Goal: Task Accomplishment & Management: Complete application form

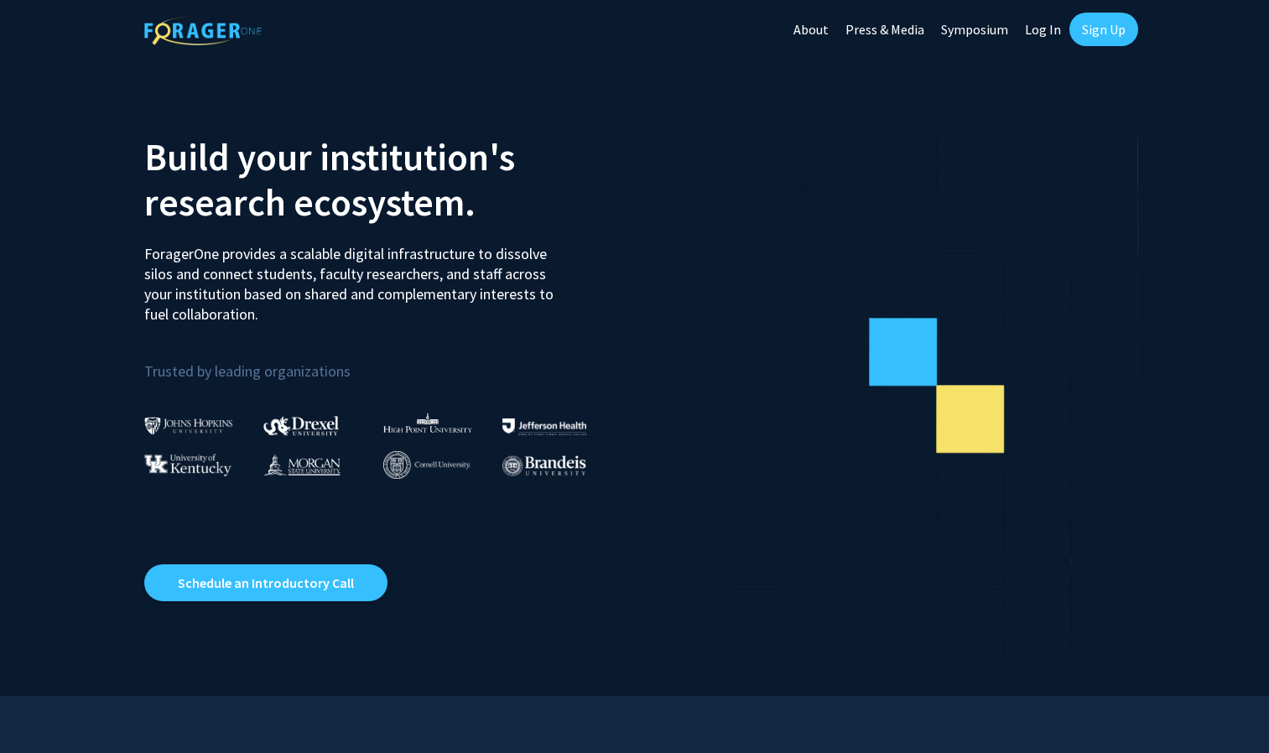
click at [1101, 32] on link "Sign Up" at bounding box center [1104, 30] width 69 height 34
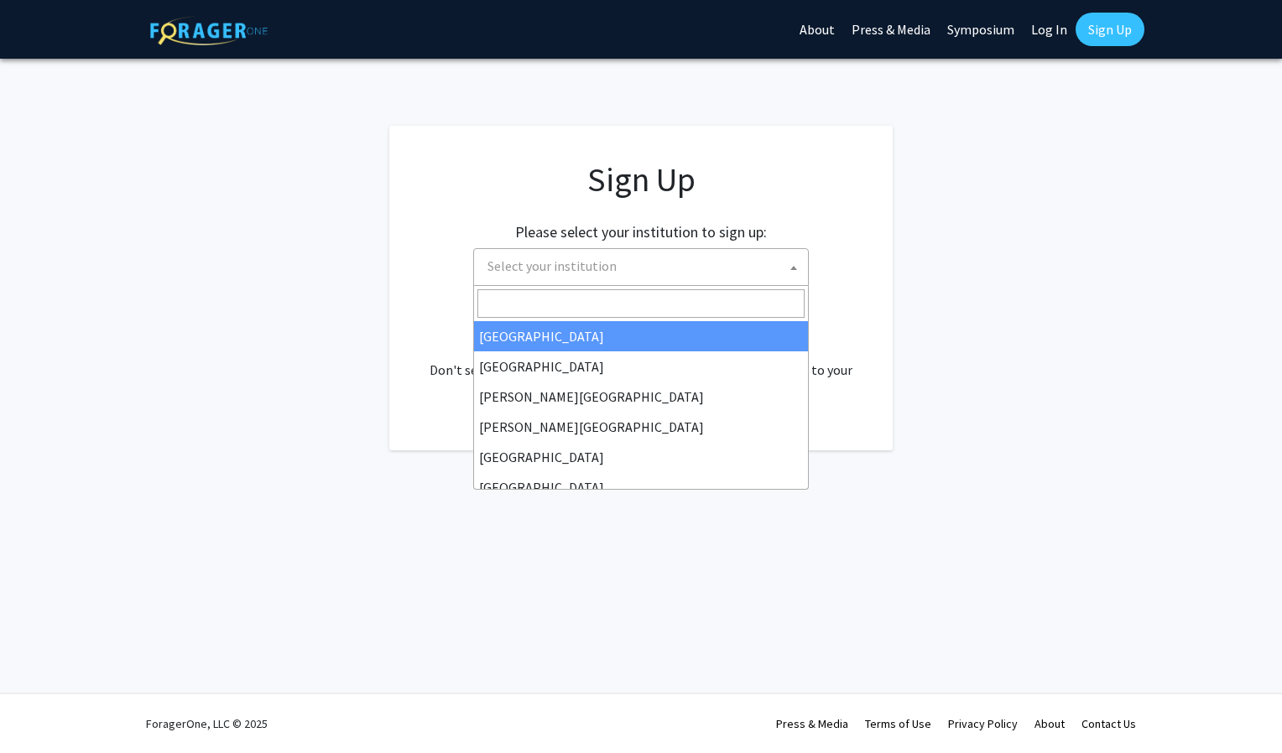
click at [603, 249] on span "Select your institution" at bounding box center [644, 266] width 327 height 34
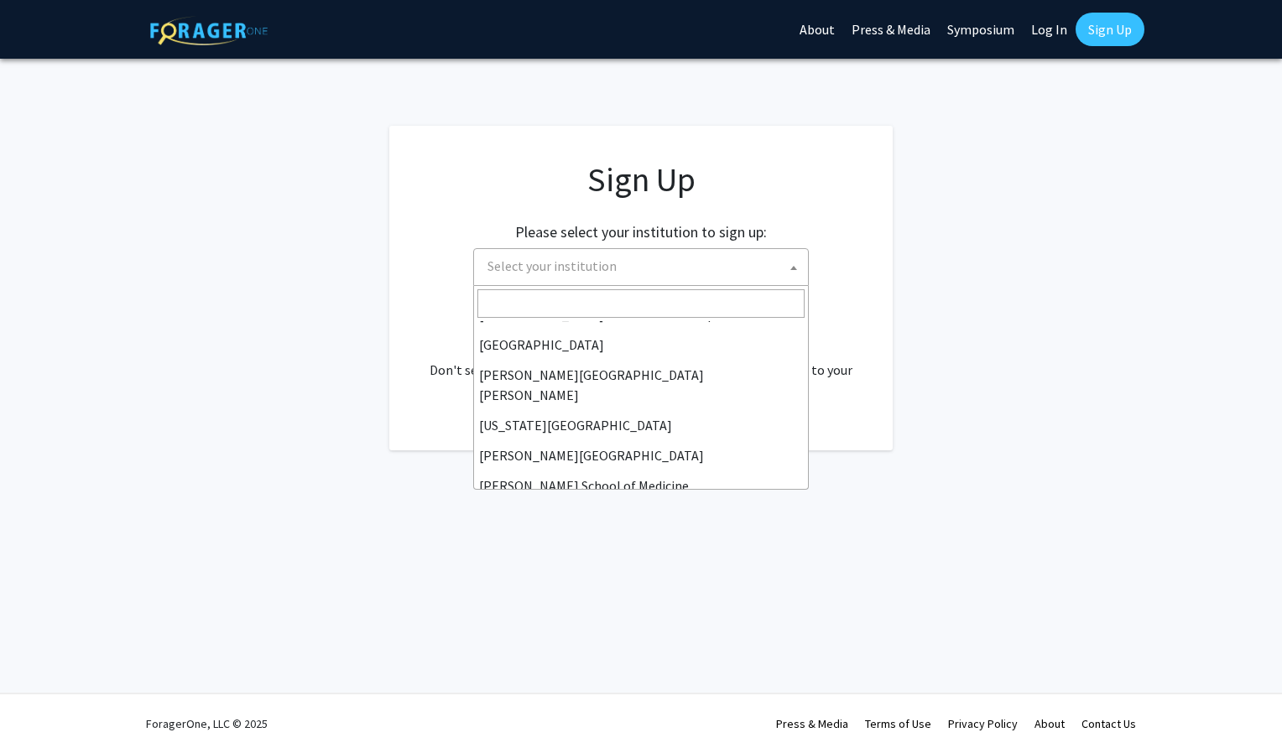
scroll to position [230, 0]
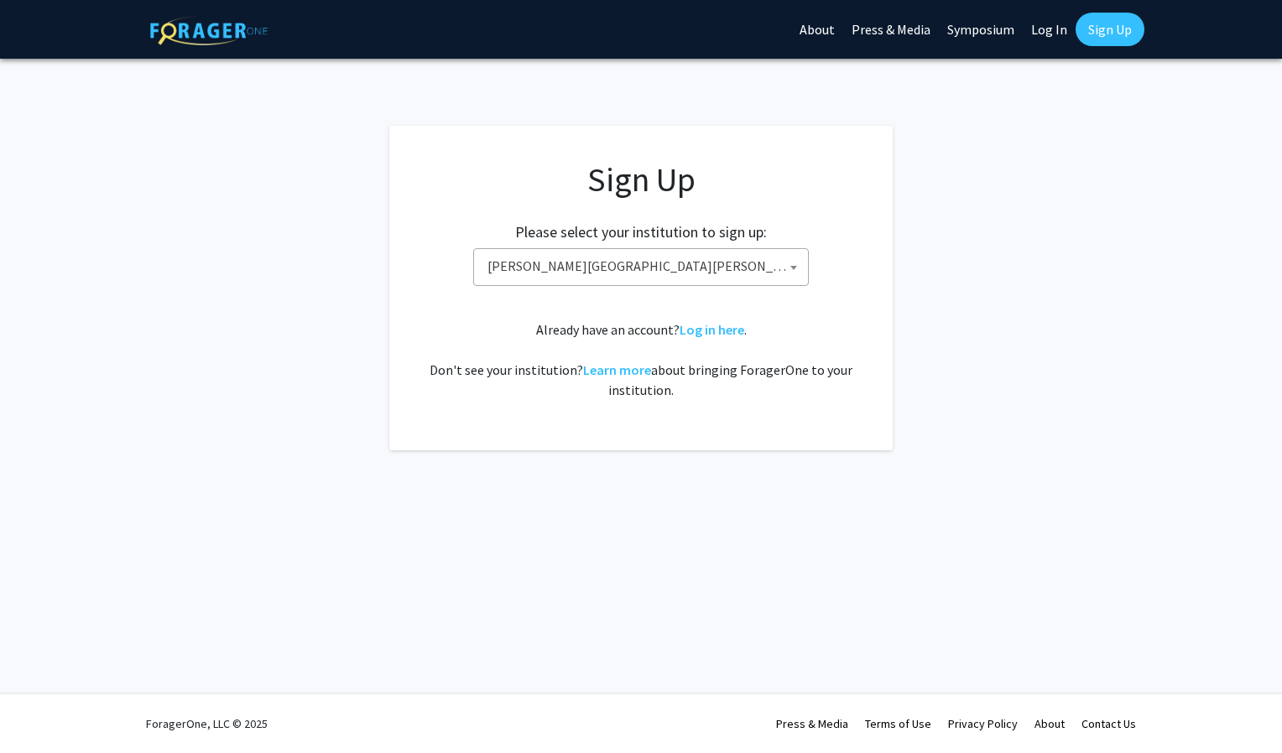
select select "1"
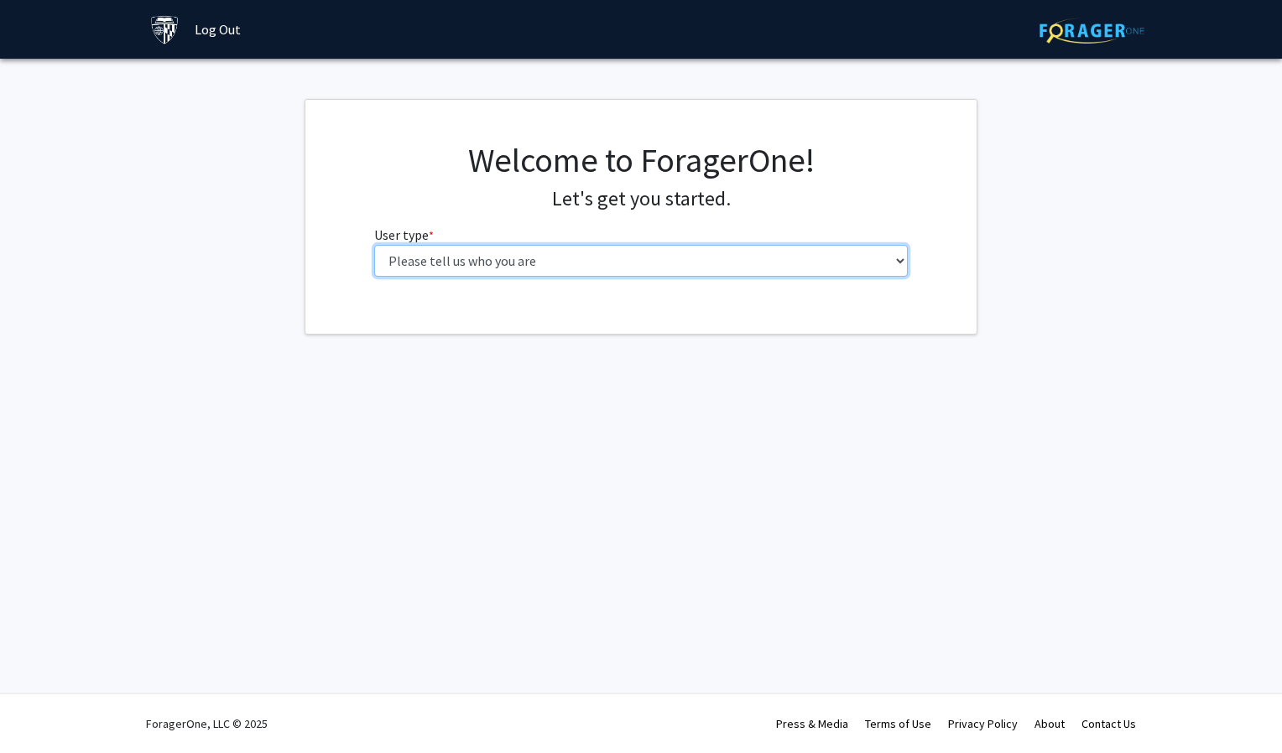
click at [733, 268] on select "Please tell us who you are Undergraduate Student Master's Student Doctoral Cand…" at bounding box center [641, 261] width 534 height 32
select select "1: undergrad"
click at [374, 245] on select "Please tell us who you are Undergraduate Student Master's Student Doctoral Cand…" at bounding box center [641, 261] width 534 height 32
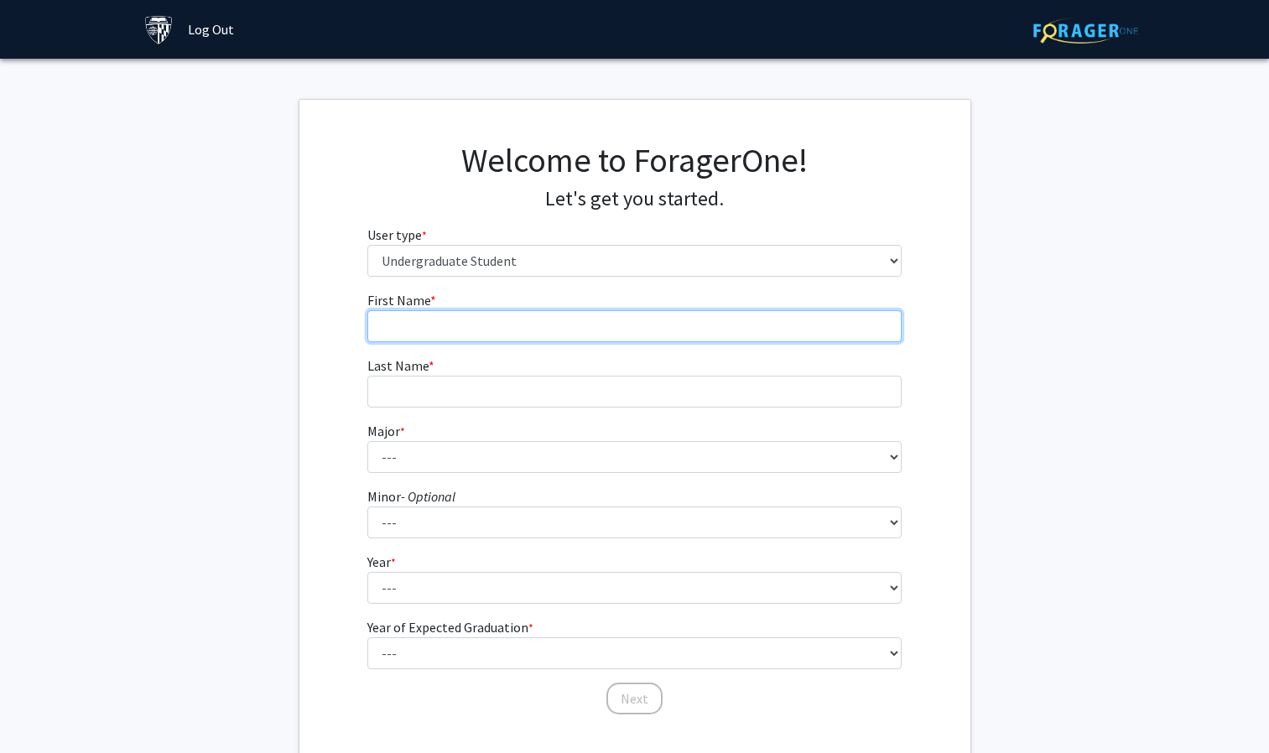
click at [505, 333] on input "First Name * required" at bounding box center [634, 326] width 534 height 32
type input "[PERSON_NAME]"
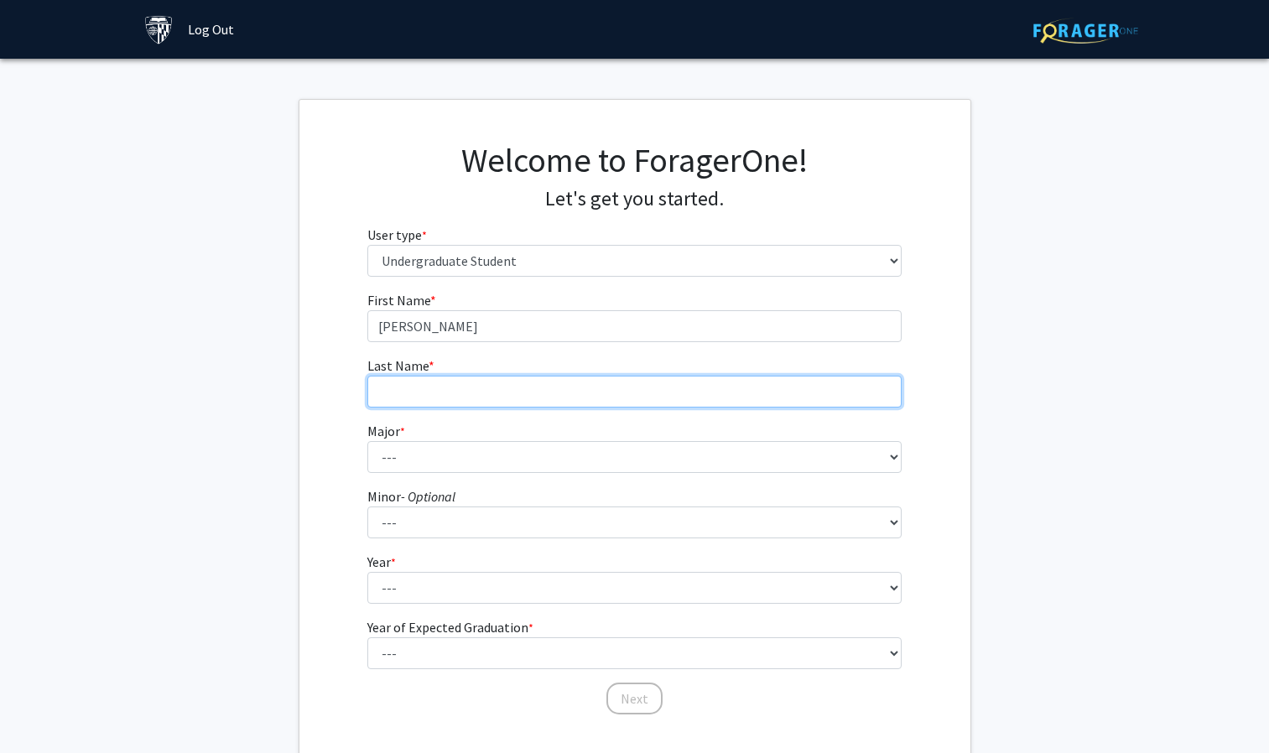
type input "[PERSON_NAME]"
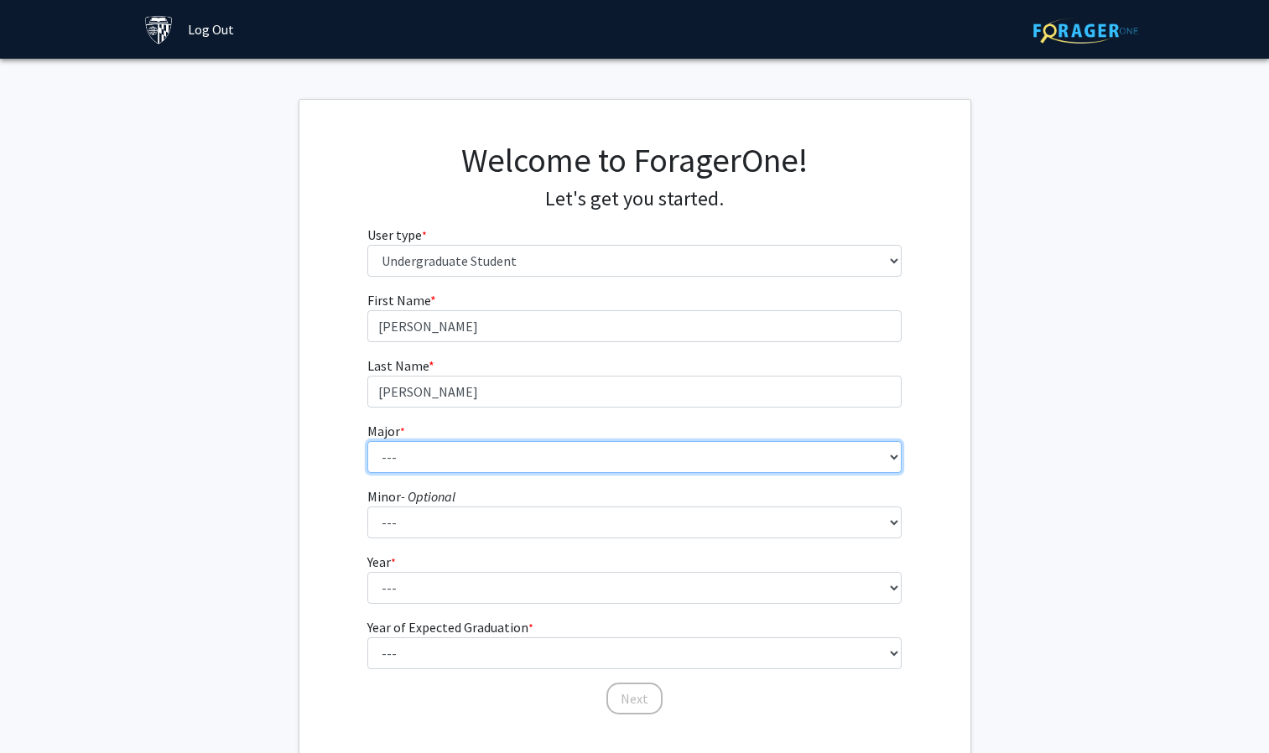
click at [479, 463] on select "--- Africana Studies Anthropology Applied Mathematics & Statistics Archaeology …" at bounding box center [634, 457] width 534 height 32
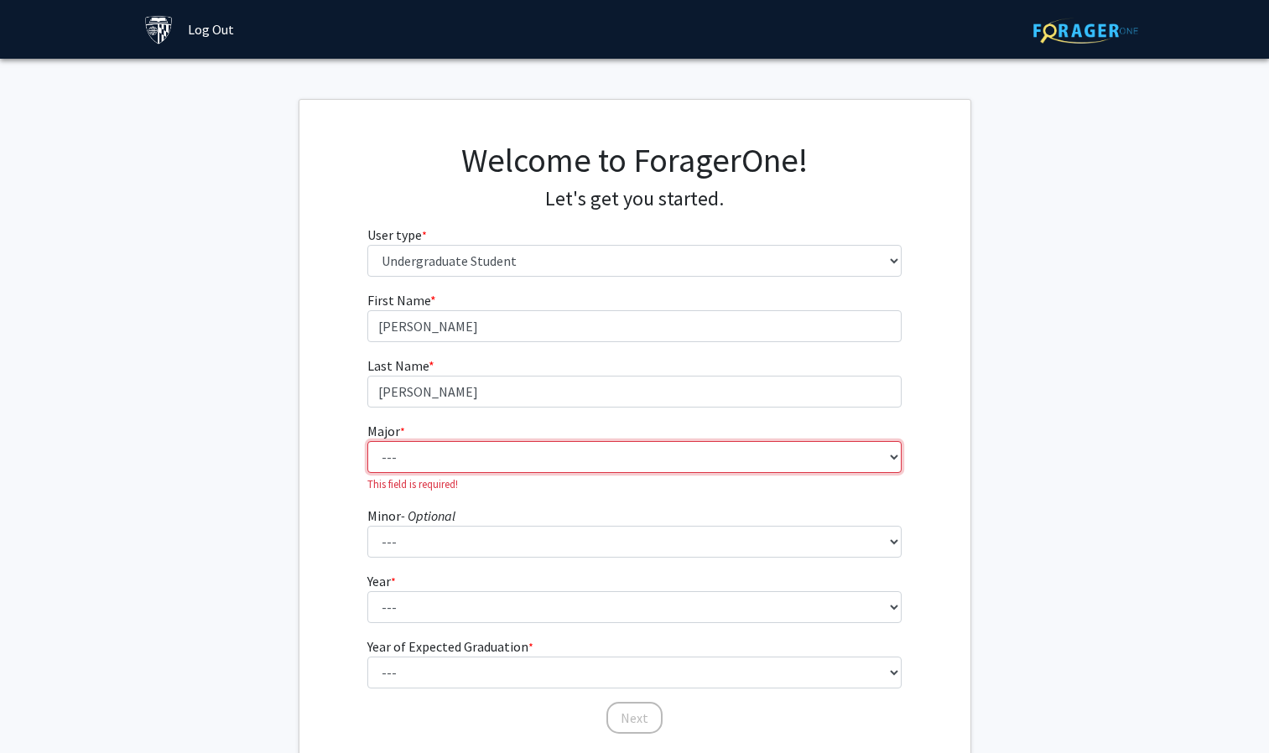
click at [587, 459] on select "--- Africana Studies Anthropology Applied Mathematics & Statistics Archaeology …" at bounding box center [634, 457] width 534 height 32
select select "41: 55"
click at [367, 441] on select "--- Africana Studies Anthropology Applied Mathematics & Statistics Archaeology …" at bounding box center [634, 457] width 534 height 32
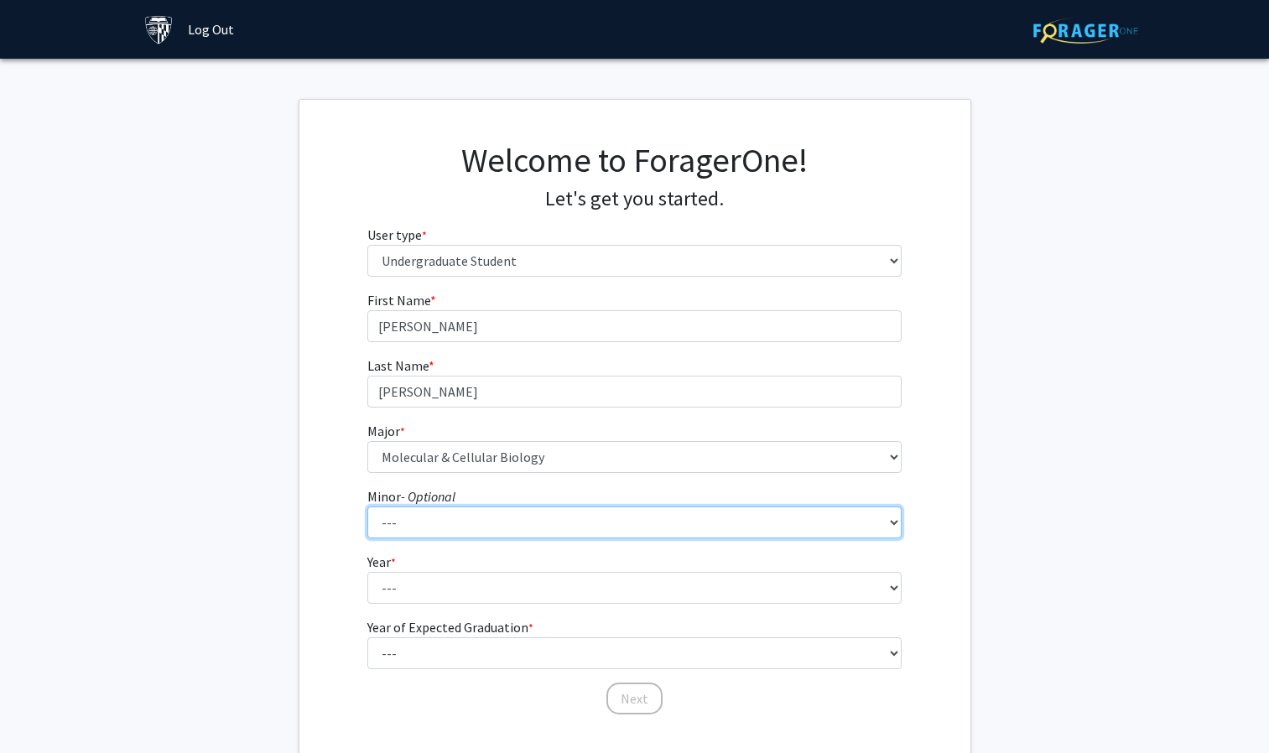
click at [496, 526] on select "--- Accounting and Financial Management Africana Studies Anthropology Applied M…" at bounding box center [634, 523] width 534 height 32
select select "5: 17"
click at [367, 507] on select "--- Accounting and Financial Management Africana Studies Anthropology Applied M…" at bounding box center [634, 523] width 534 height 32
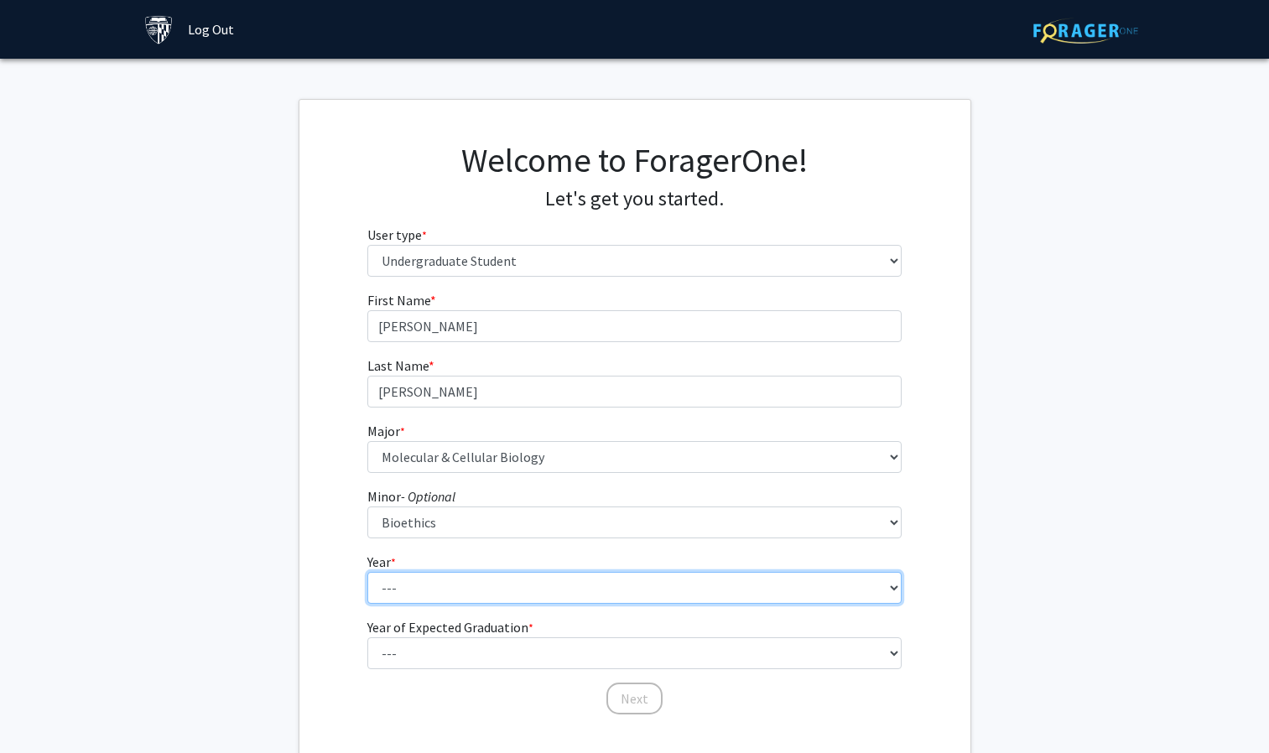
click at [565, 580] on select "--- First-year Sophomore Junior Senior Postbaccalaureate Certificate" at bounding box center [634, 588] width 534 height 32
click at [367, 572] on select "--- First-year Sophomore Junior Senior Postbaccalaureate Certificate" at bounding box center [634, 588] width 534 height 32
click at [584, 590] on select "--- First-year Sophomore Junior Senior Postbaccalaureate Certificate" at bounding box center [634, 588] width 534 height 32
select select "1: first-year"
click at [367, 572] on select "--- First-year Sophomore Junior Senior Postbaccalaureate Certificate" at bounding box center [634, 588] width 534 height 32
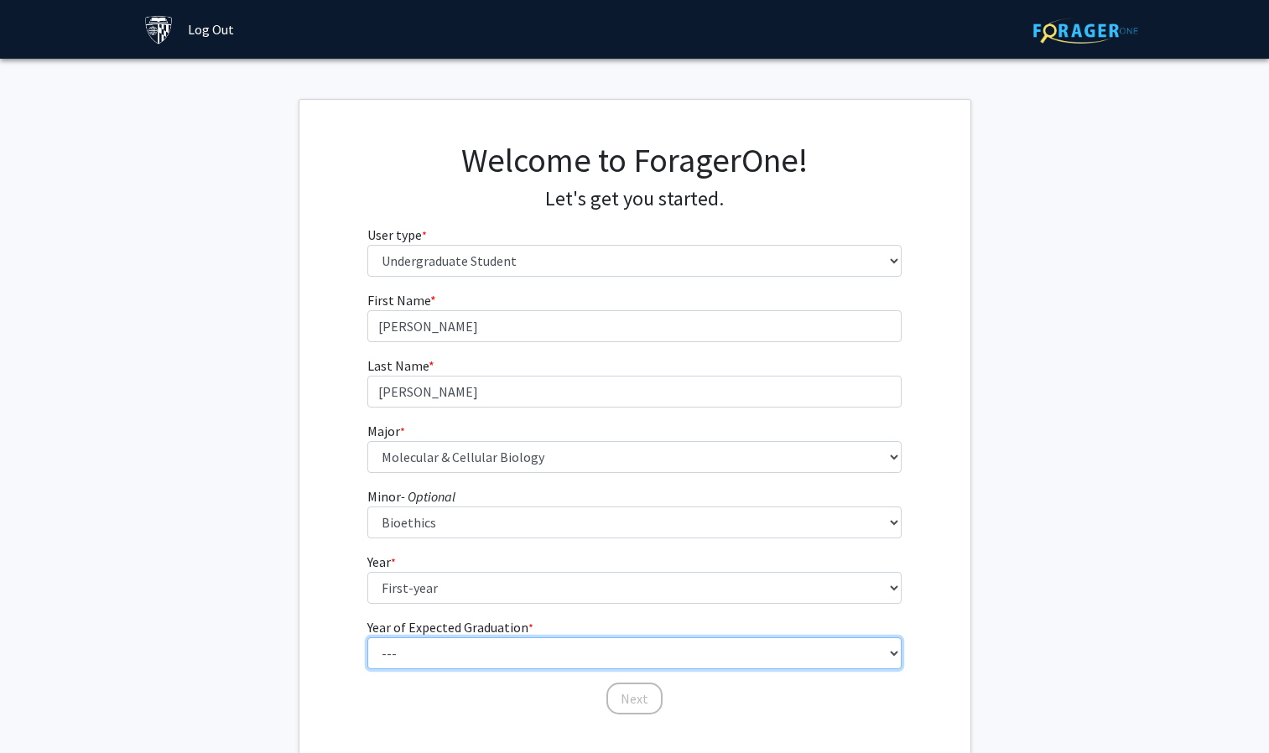
click at [483, 647] on select "--- 2025 2026 2027 2028 2029 2030 2031 2032 2033 2034" at bounding box center [634, 654] width 534 height 32
select select "5: 2029"
click at [367, 638] on select "--- 2025 2026 2027 2028 2029 2030 2031 2032 2033 2034" at bounding box center [634, 654] width 534 height 32
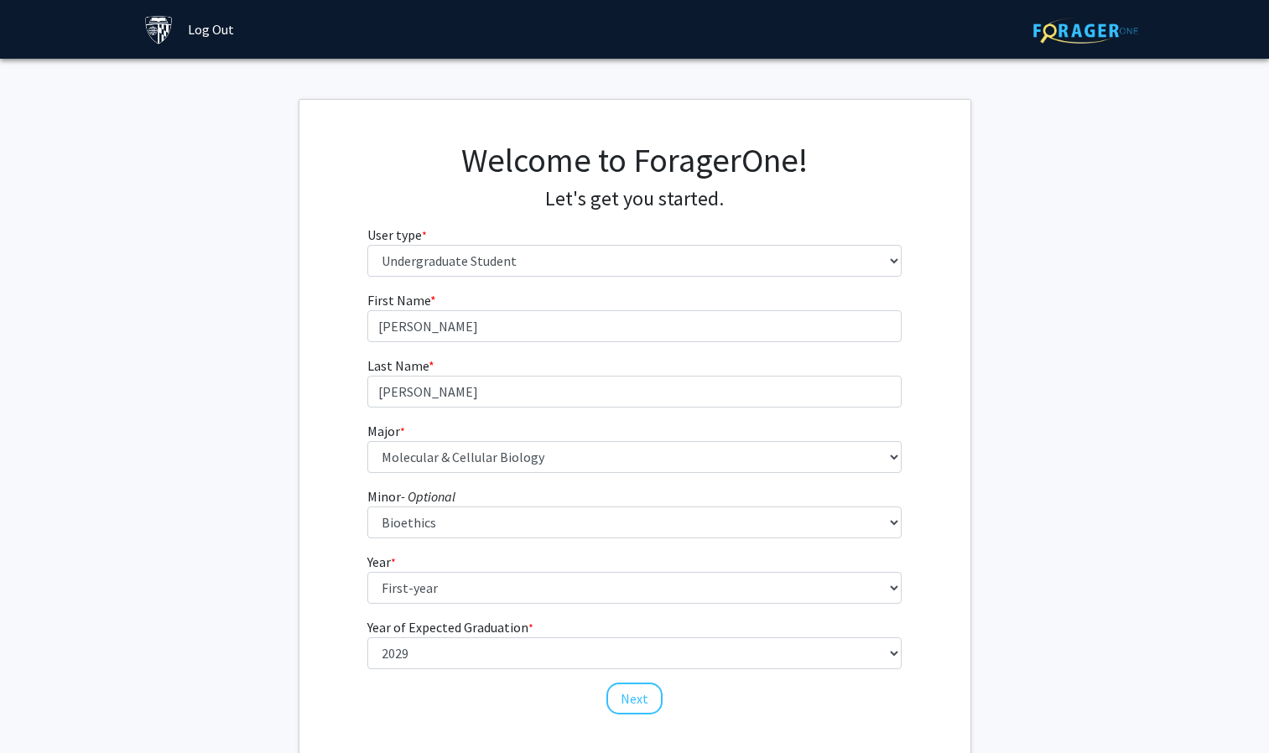
click at [971, 655] on fg-card "Welcome to ForagerOne! Let's get you started. User type * required Please tell …" at bounding box center [635, 430] width 673 height 662
click at [635, 705] on button "Next" at bounding box center [634, 699] width 56 height 32
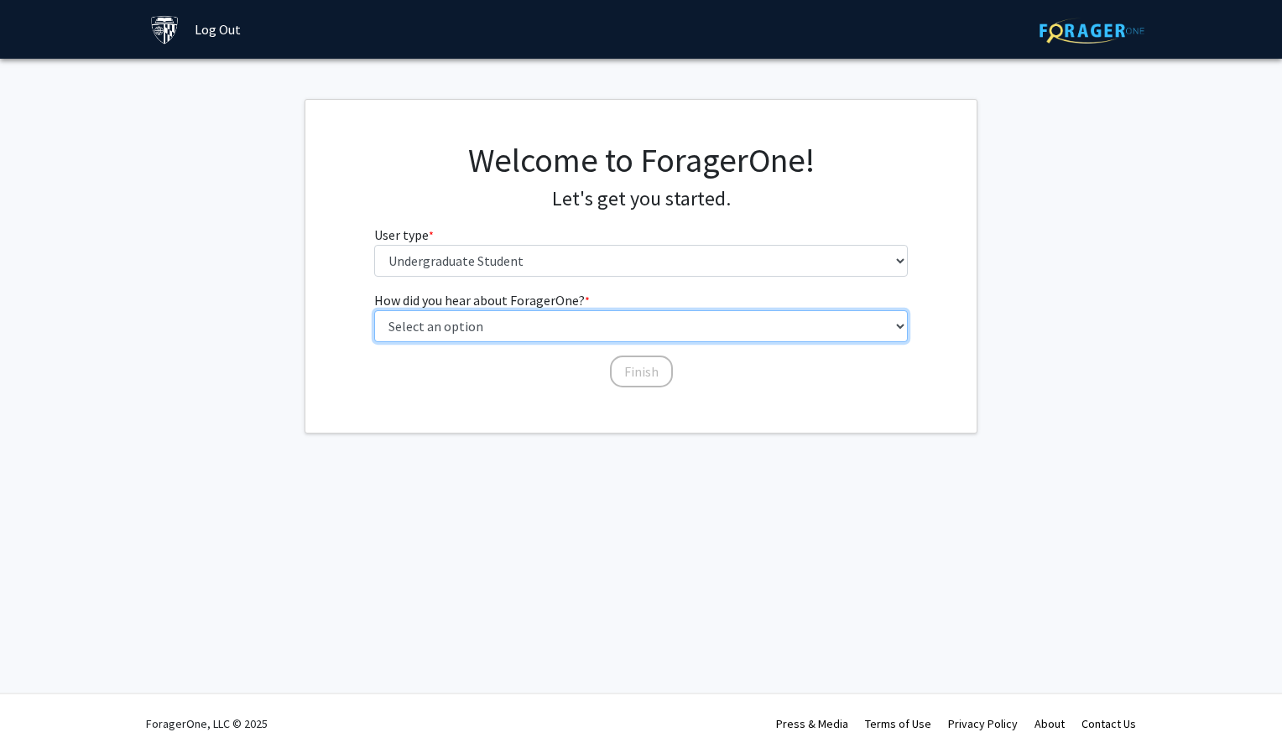
click at [521, 317] on select "Select an option Peer/student recommendation Faculty/staff recommendation Unive…" at bounding box center [641, 326] width 534 height 32
select select "1: peer_recommendation"
click at [374, 310] on select "Select an option Peer/student recommendation Faculty/staff recommendation Unive…" at bounding box center [641, 326] width 534 height 32
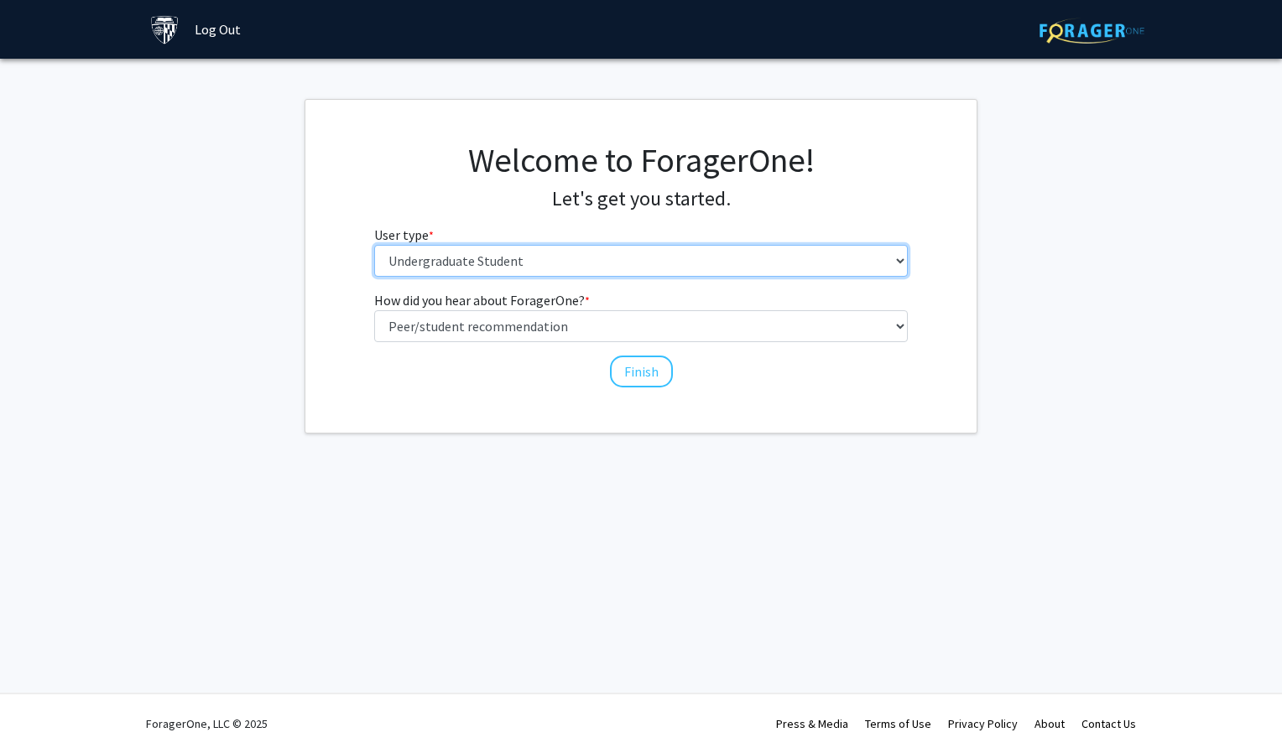
click at [545, 269] on select "Please tell us who you are Undergraduate Student Master's Student Doctoral Cand…" at bounding box center [641, 261] width 534 height 32
click at [374, 245] on select "Please tell us who you are Undergraduate Student Master's Student Doctoral Cand…" at bounding box center [641, 261] width 534 height 32
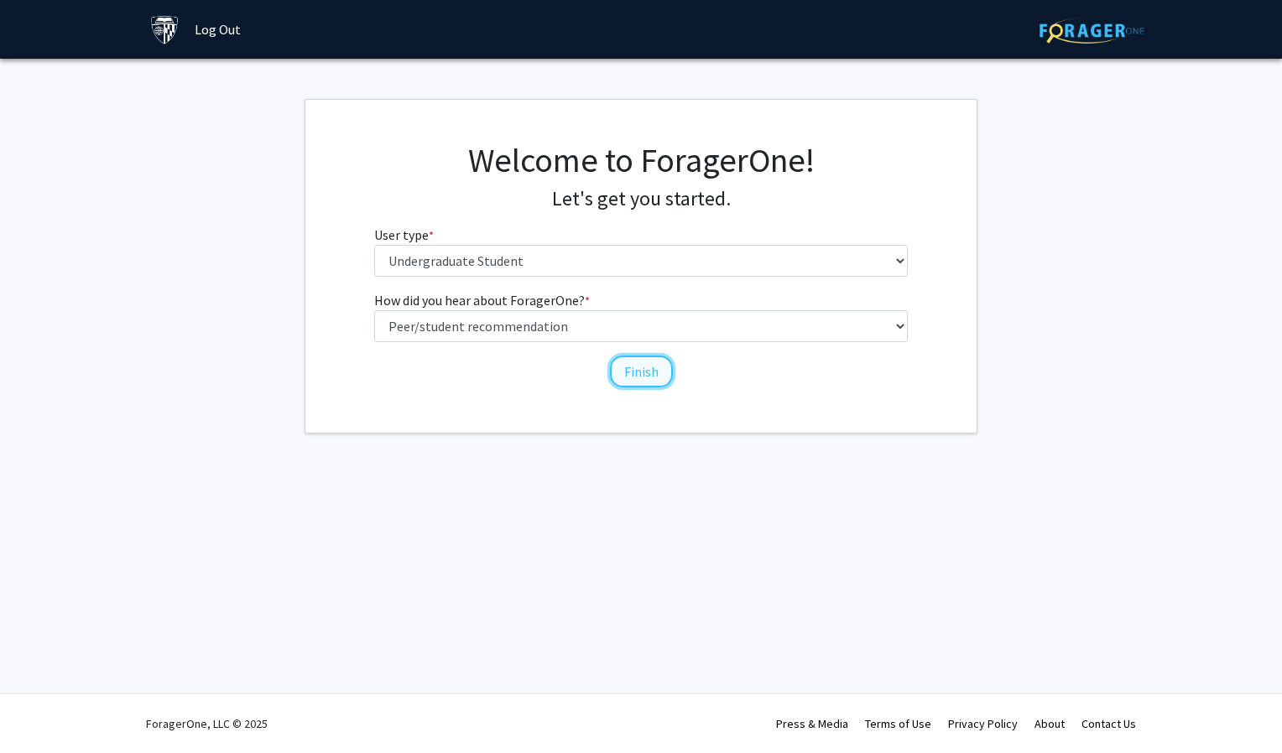
click at [639, 372] on button "Finish" at bounding box center [641, 372] width 63 height 32
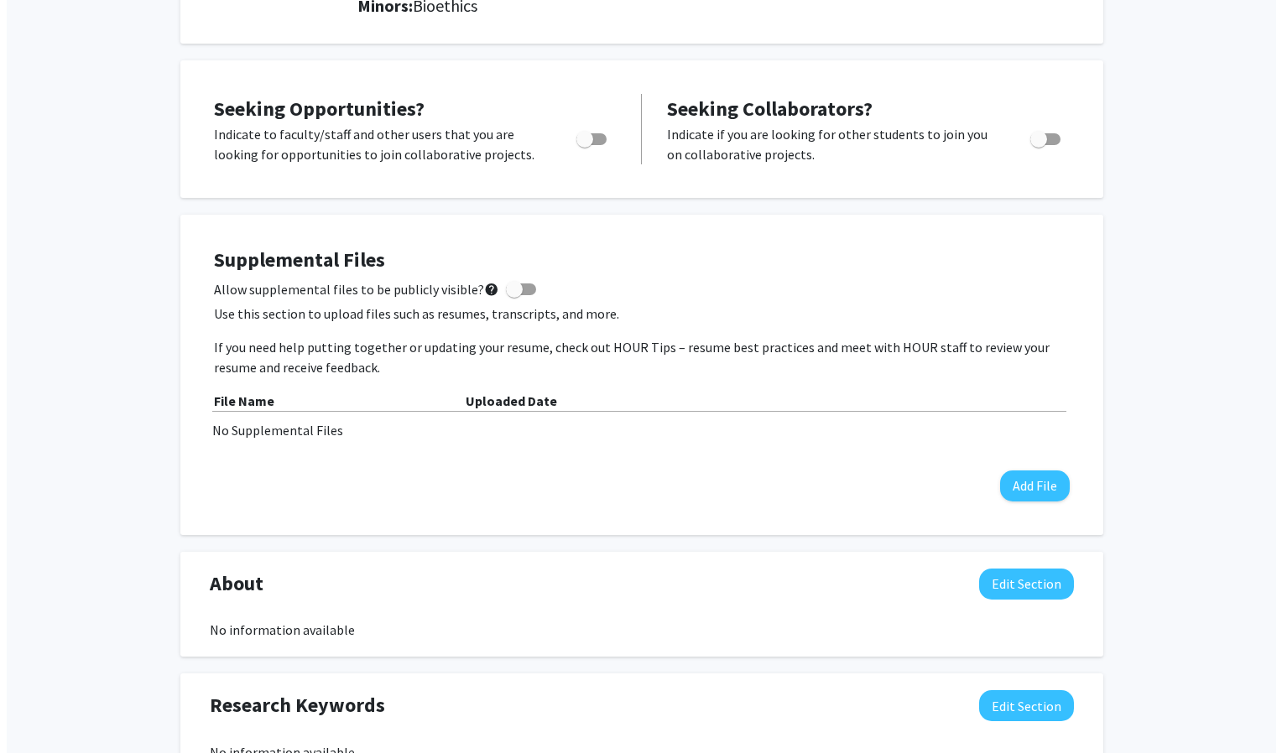
scroll to position [284, 0]
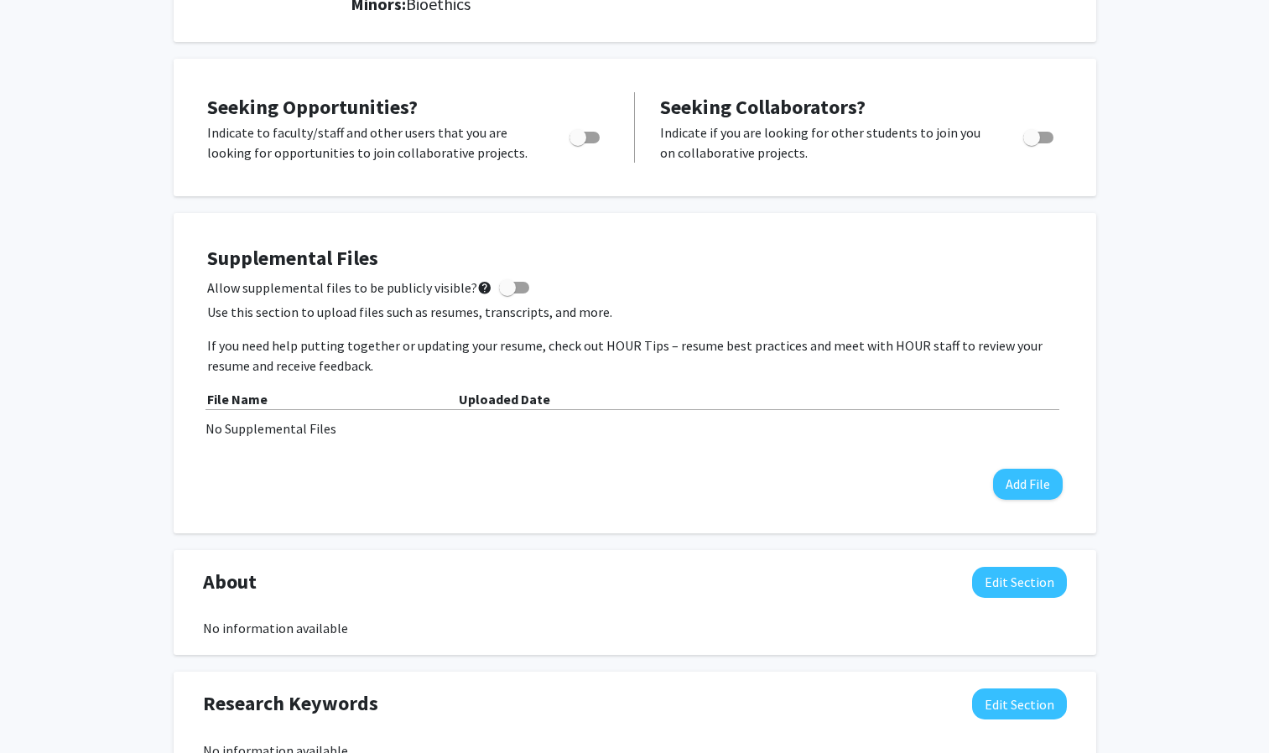
click at [499, 289] on span at bounding box center [507, 287] width 17 height 17
click at [507, 294] on input "Allow supplemental files to be publicly visible? help" at bounding box center [507, 294] width 1 height 1
checkbox input "true"
click at [1038, 491] on button "Add File" at bounding box center [1028, 484] width 70 height 31
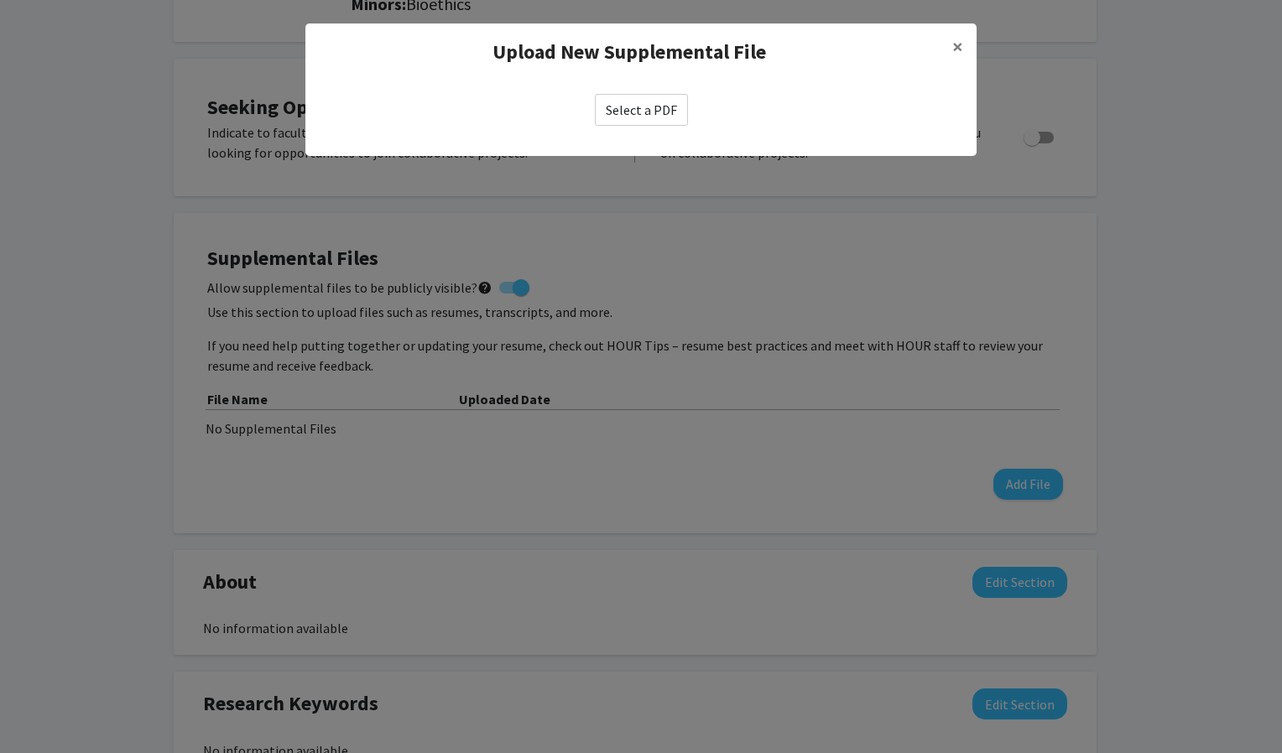
click at [619, 108] on label "Select a PDF" at bounding box center [641, 110] width 93 height 32
click at [0, 0] on input "Select a PDF" at bounding box center [0, 0] width 0 height 0
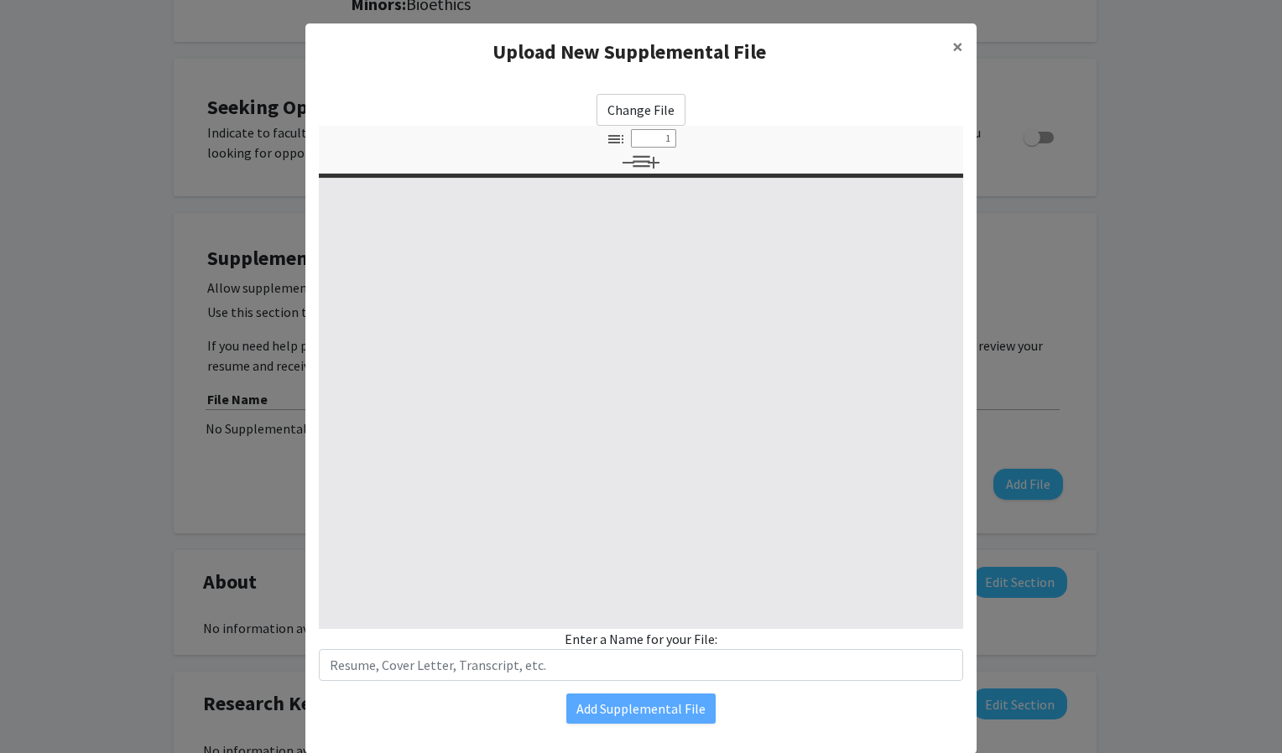
select select "custom"
type input "0"
select select "custom"
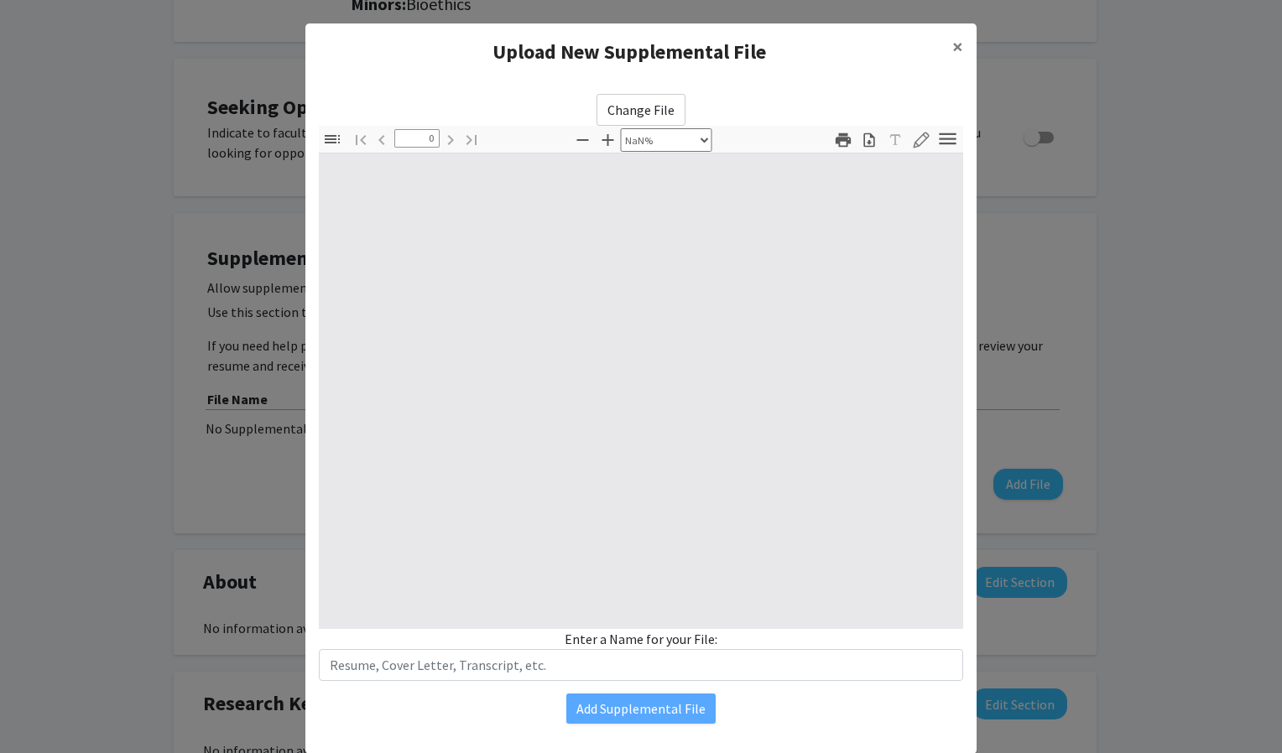
type input "1"
select select "auto"
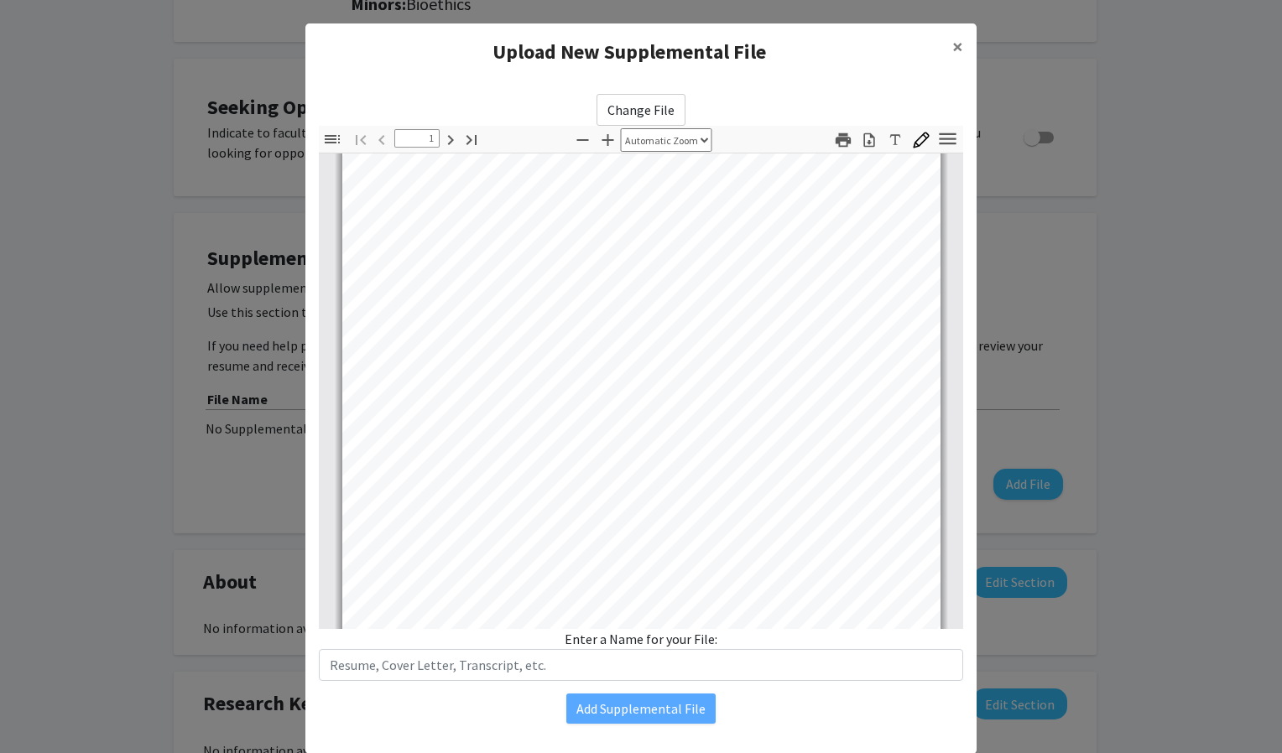
scroll to position [76, 0]
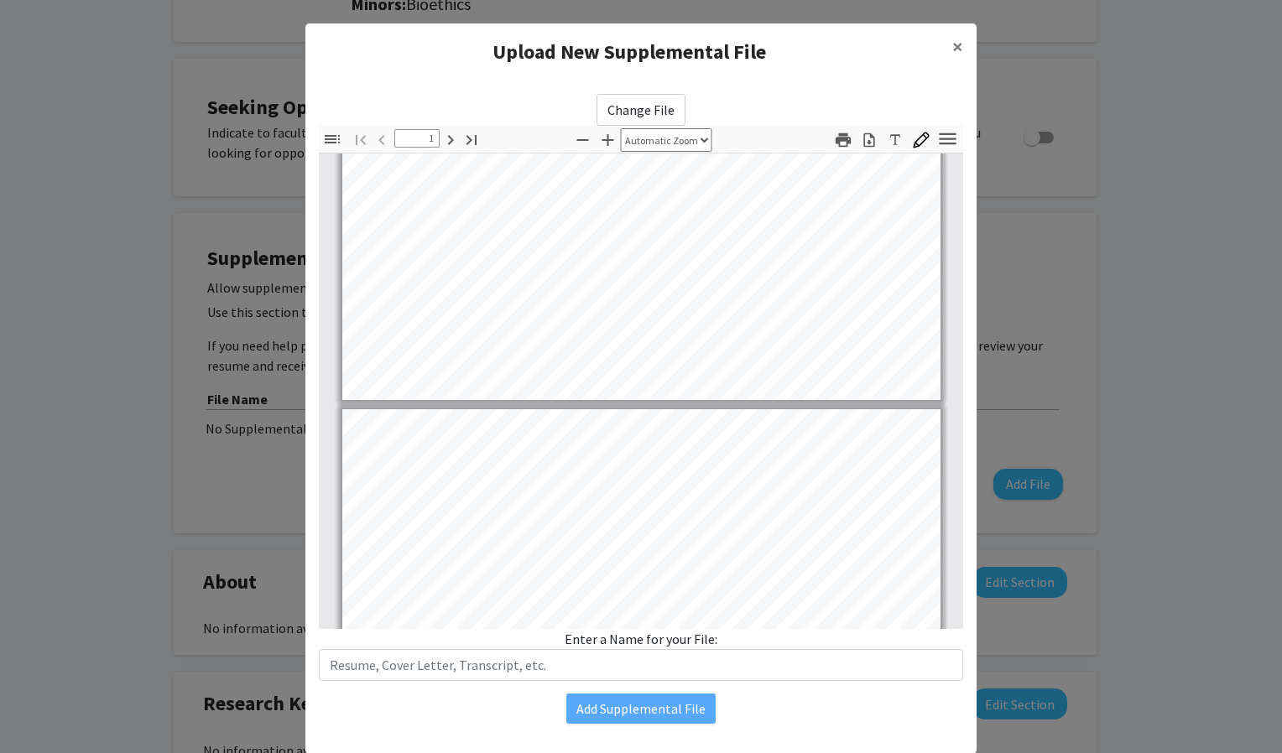
type input "2"
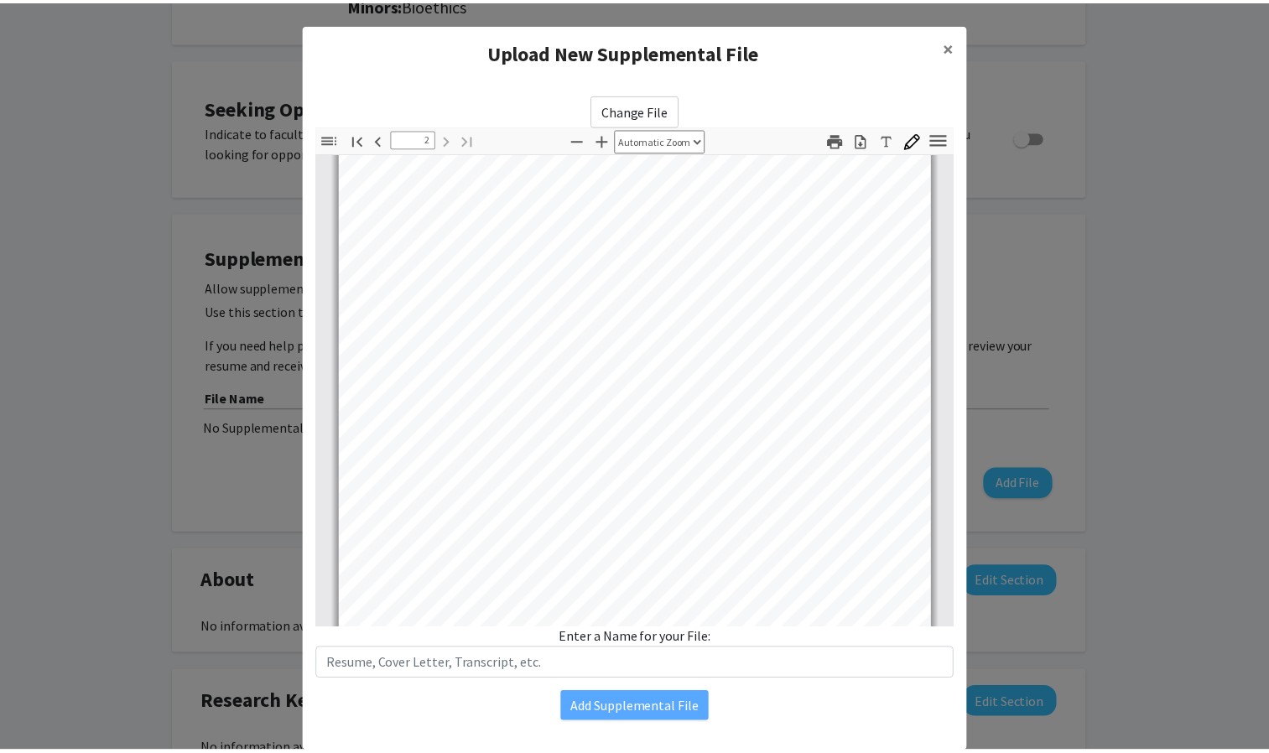
scroll to position [1044, 0]
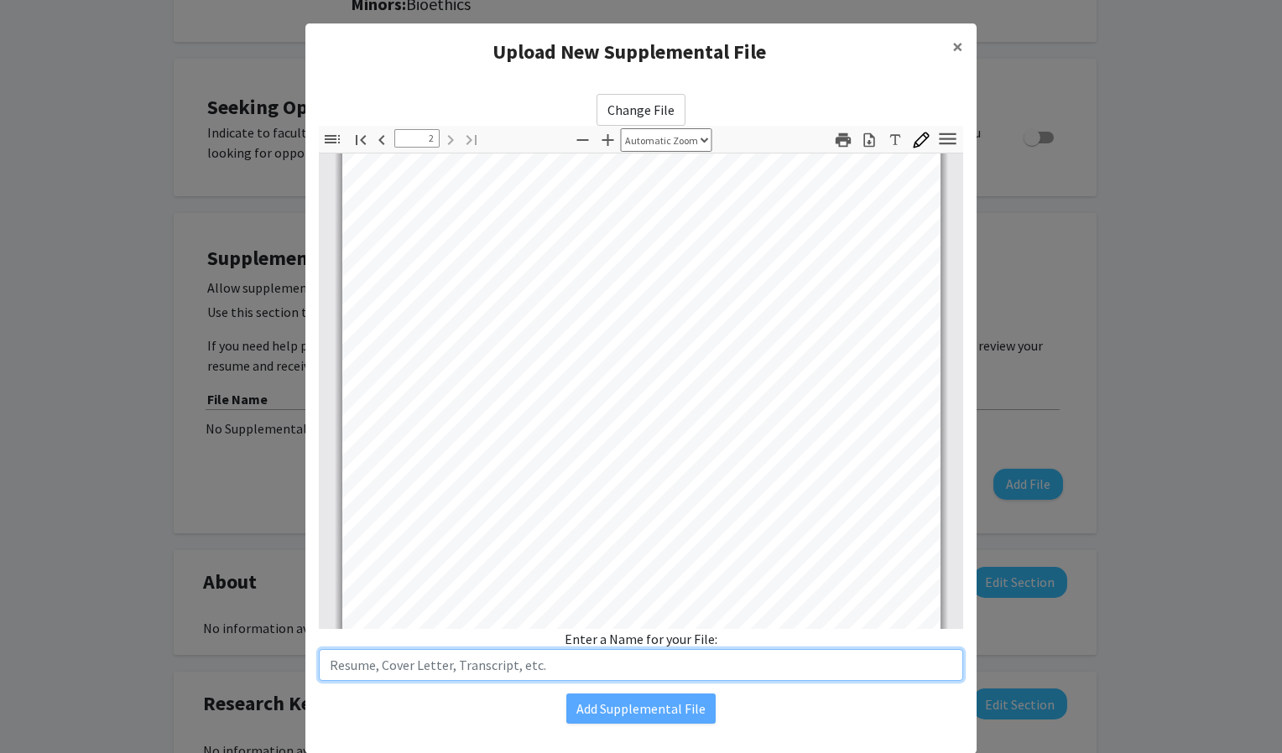
click at [617, 654] on input "text" at bounding box center [641, 665] width 644 height 32
type input "Resume"
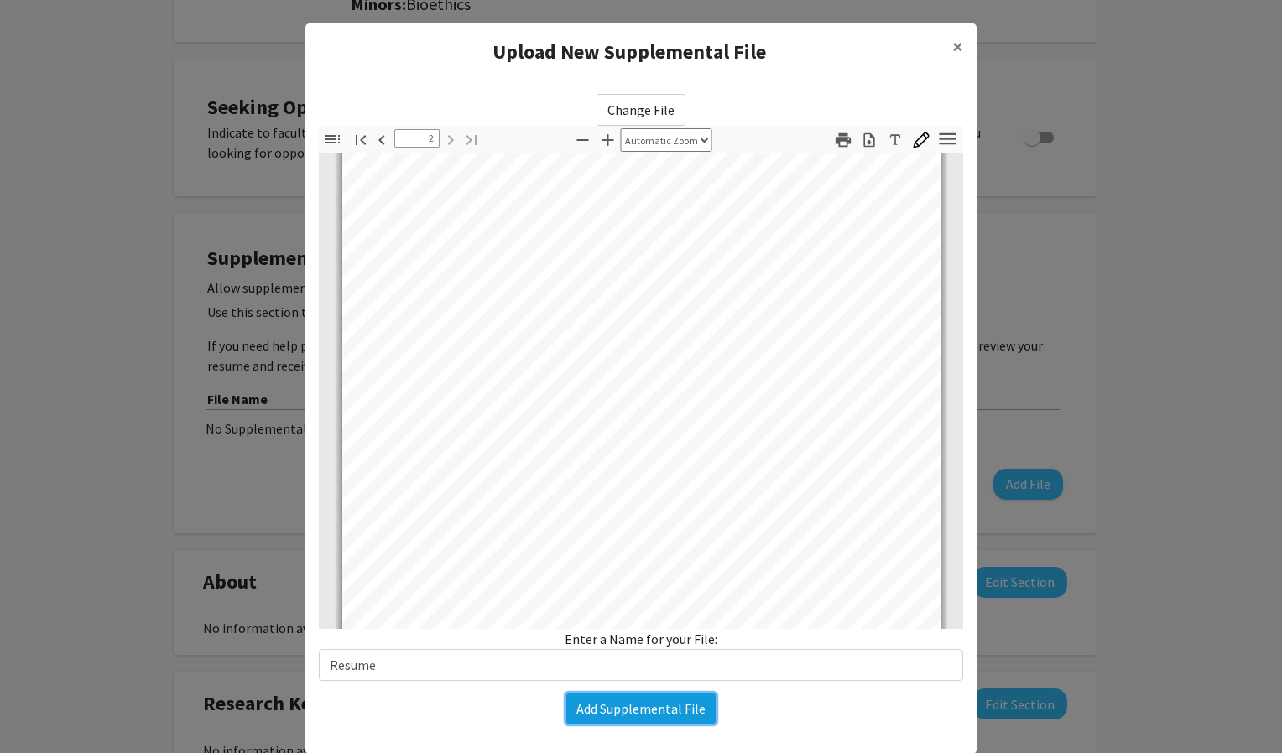
click at [601, 712] on button "Add Supplemental File" at bounding box center [640, 709] width 149 height 30
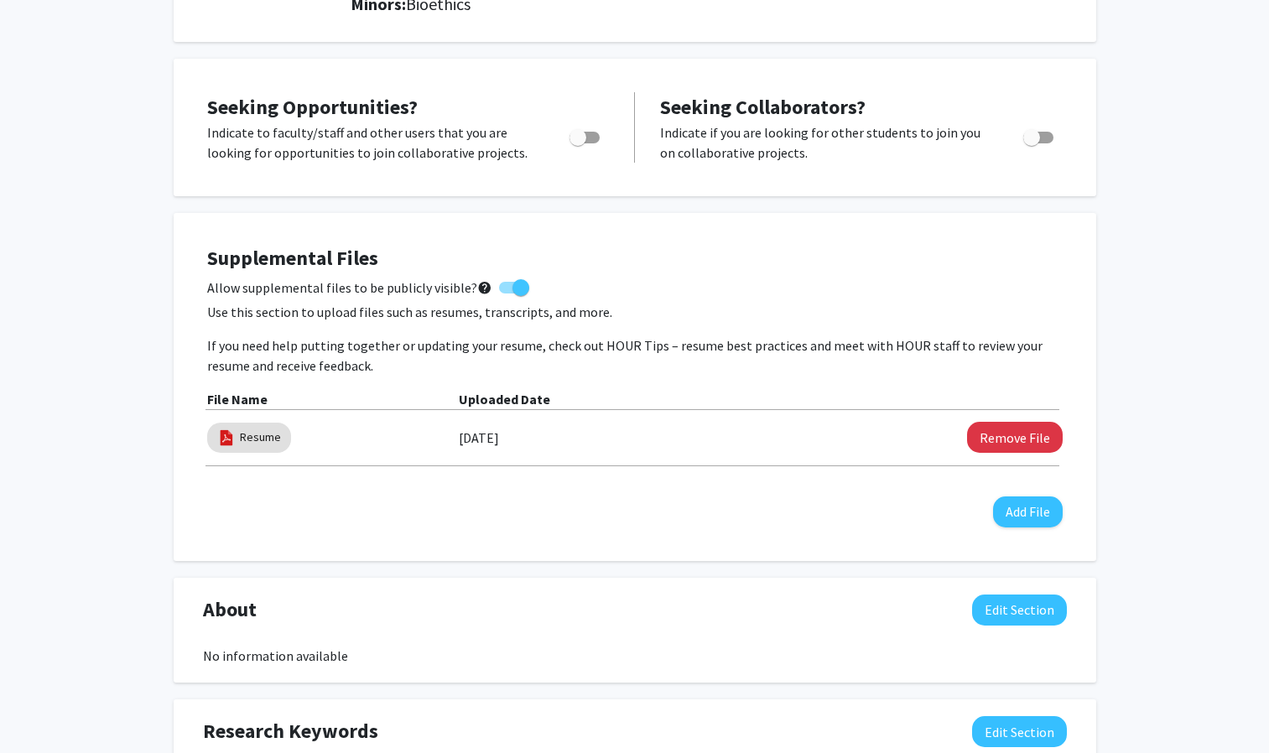
scroll to position [0, 0]
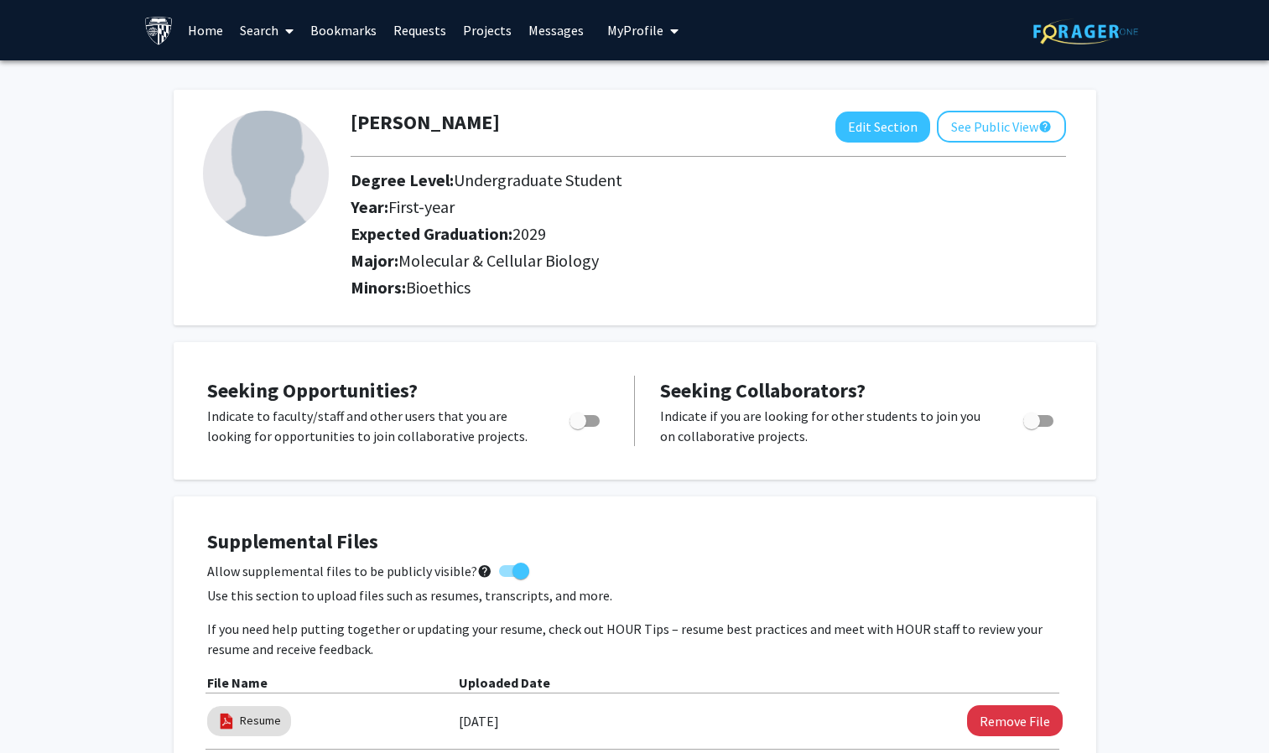
click at [588, 410] on div "Toggle" at bounding box center [586, 418] width 46 height 25
click at [596, 421] on span "Toggle" at bounding box center [585, 421] width 30 height 12
click at [578, 427] on input "Are you actively seeking opportunities?" at bounding box center [577, 427] width 1 height 1
checkbox input "true"
click at [273, 35] on link "Search" at bounding box center [267, 30] width 70 height 59
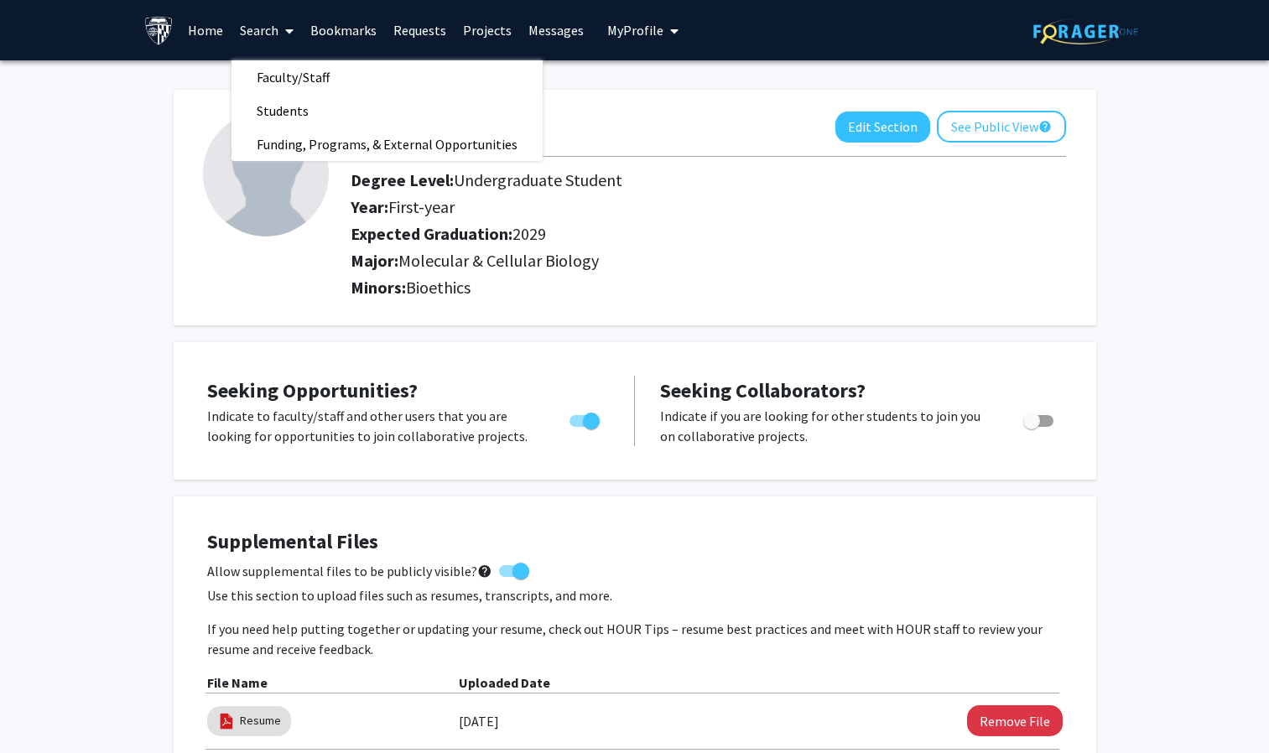
click at [485, 33] on link "Projects" at bounding box center [487, 30] width 65 height 59
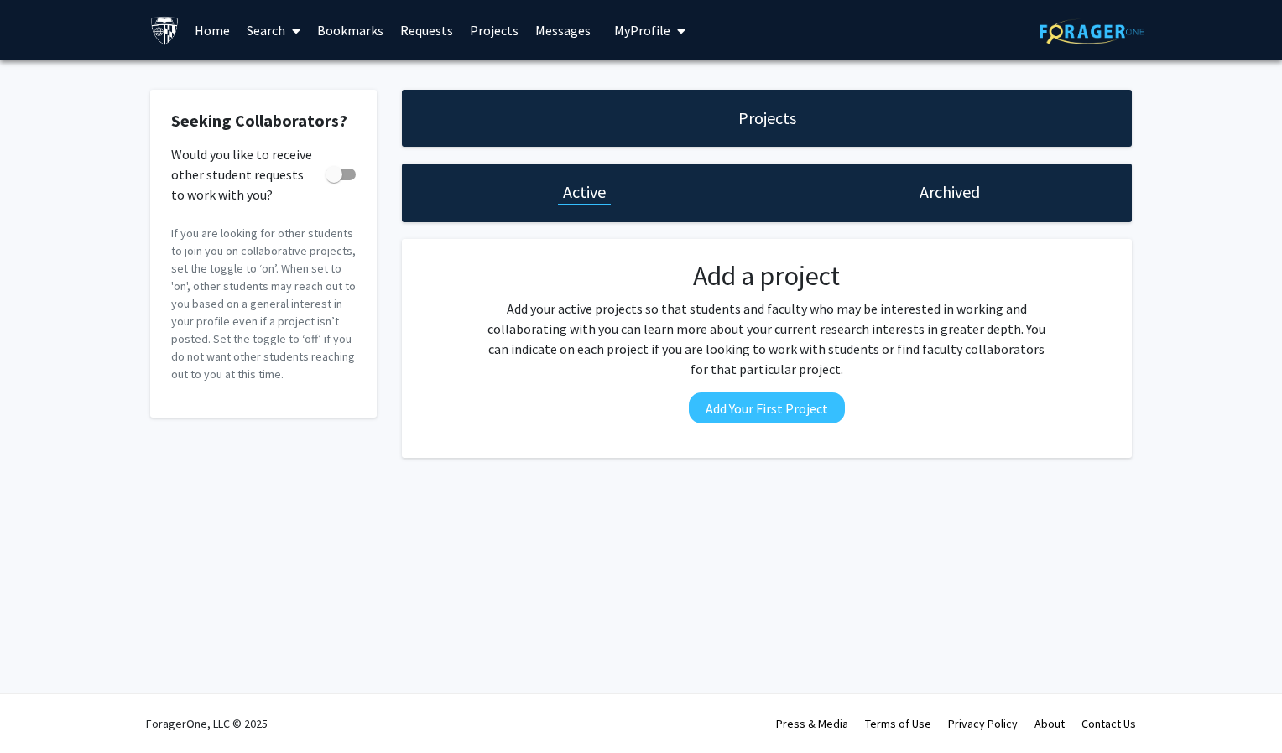
click at [921, 194] on h1 "Archived" at bounding box center [949, 191] width 60 height 23
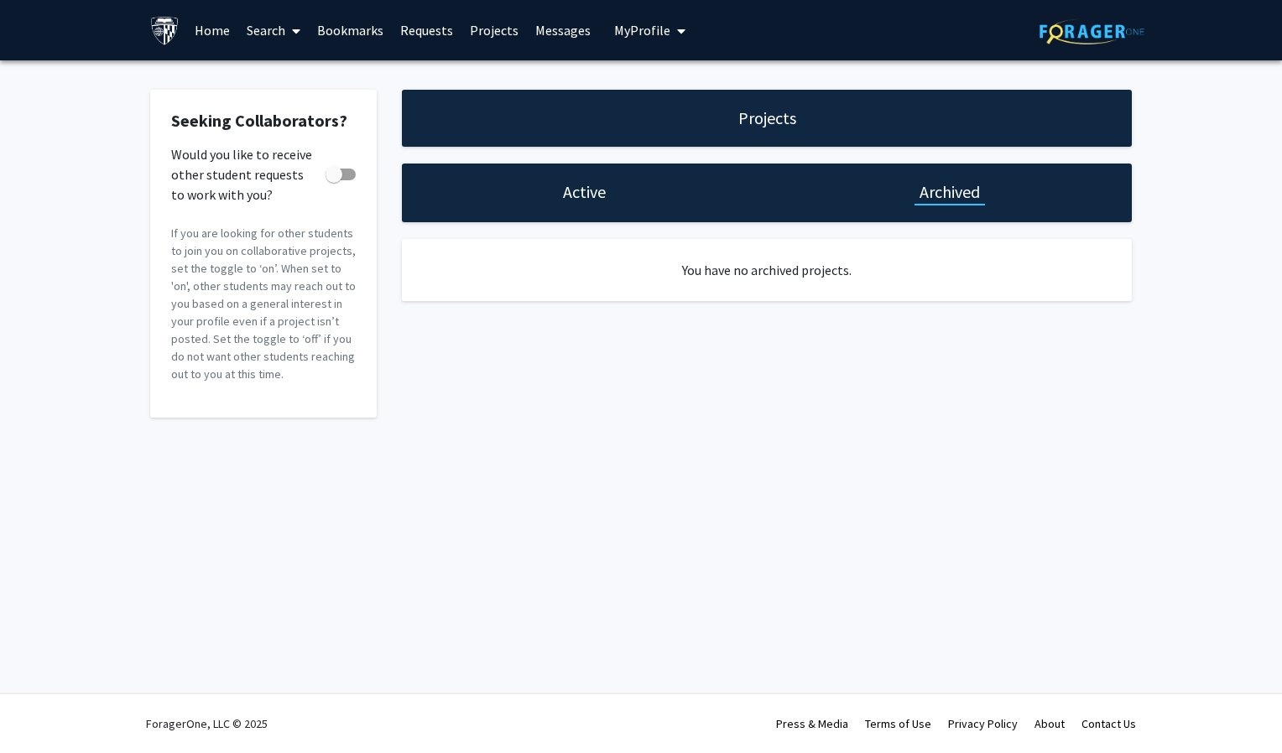
click at [541, 205] on div "Active" at bounding box center [584, 193] width 365 height 59
click at [329, 25] on link "Bookmarks" at bounding box center [350, 30] width 83 height 59
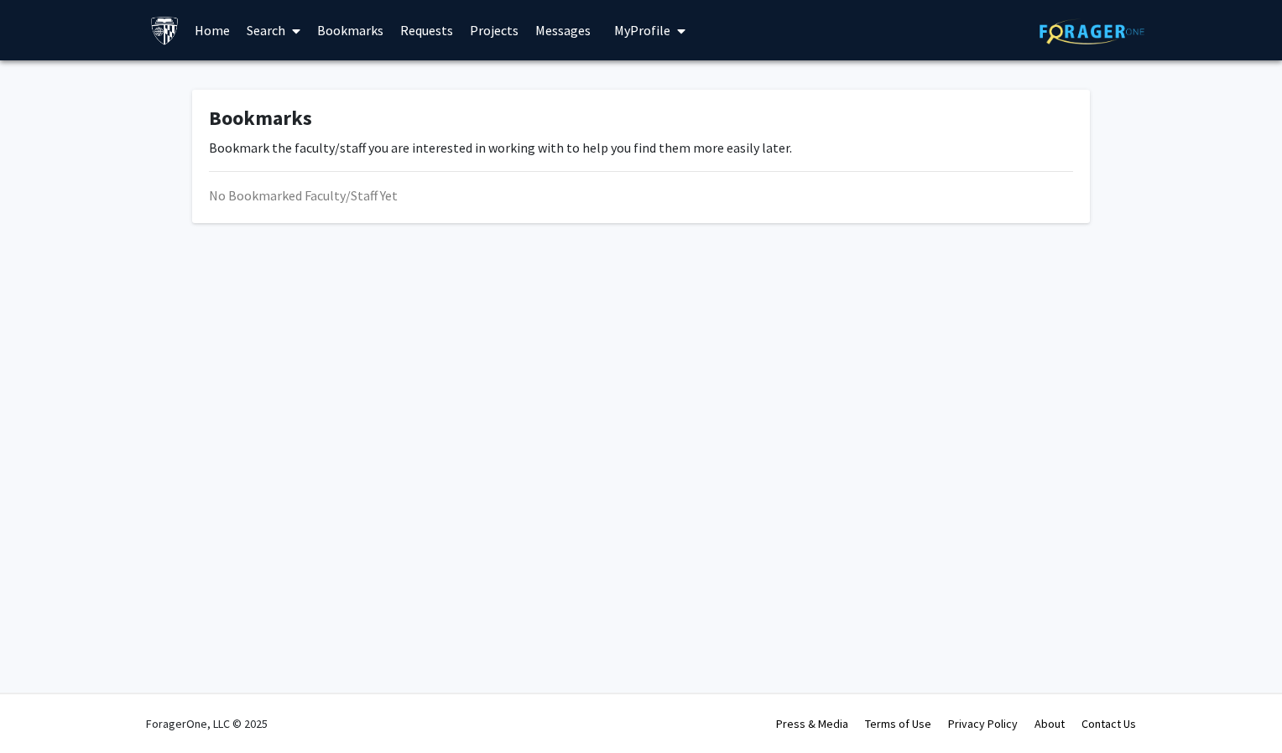
click at [202, 26] on link "Home" at bounding box center [212, 30] width 52 height 59
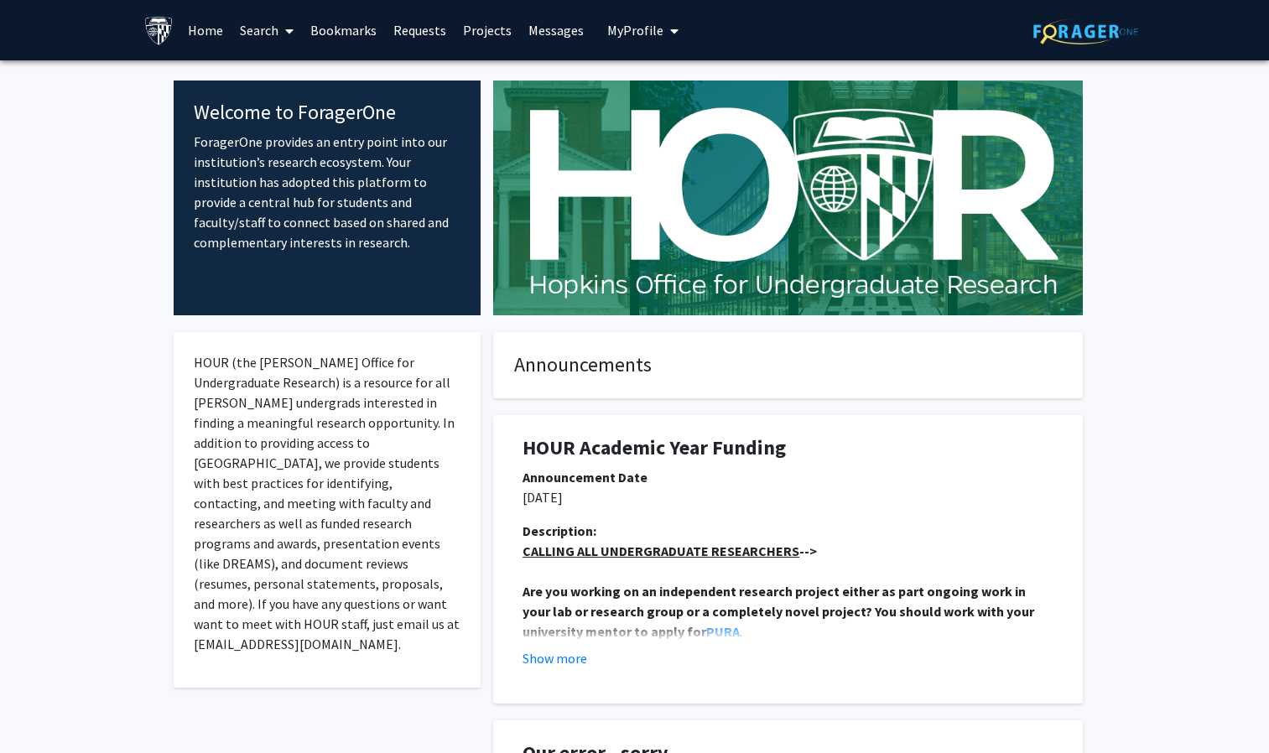
click at [284, 27] on span at bounding box center [285, 31] width 15 height 59
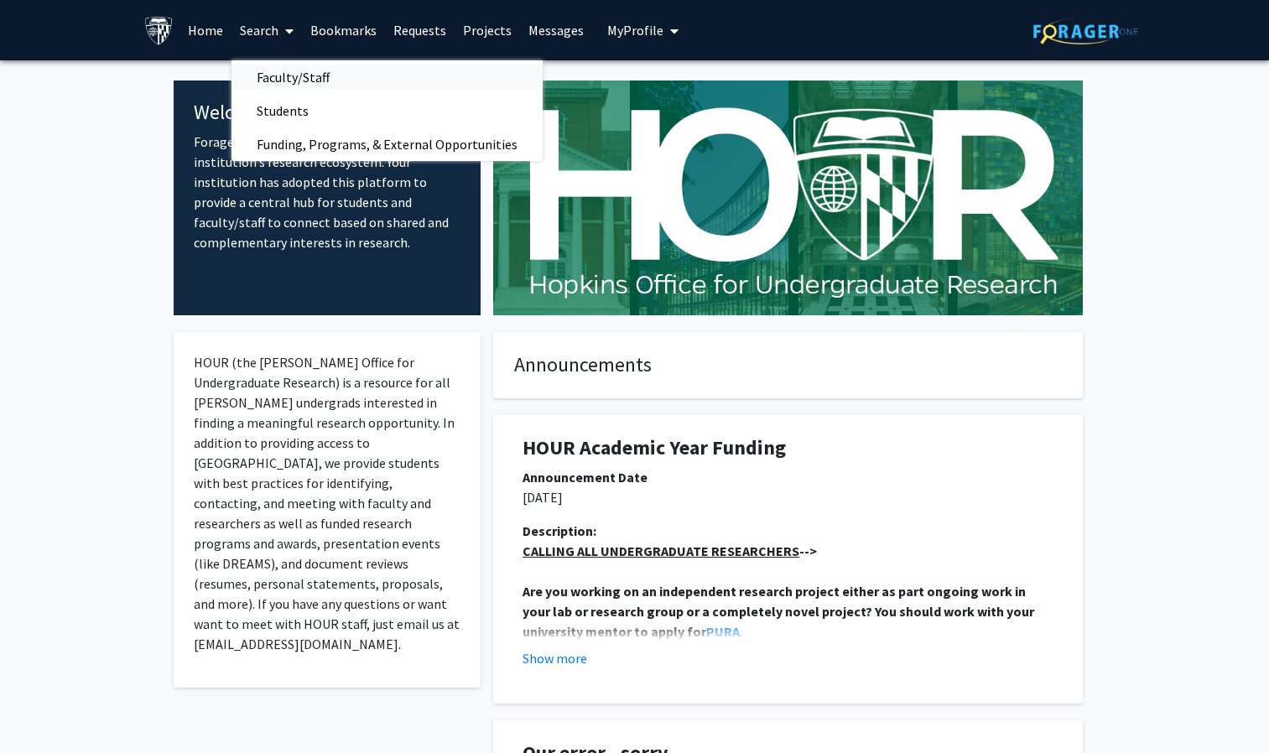
click at [308, 72] on span "Faculty/Staff" at bounding box center [293, 77] width 123 height 34
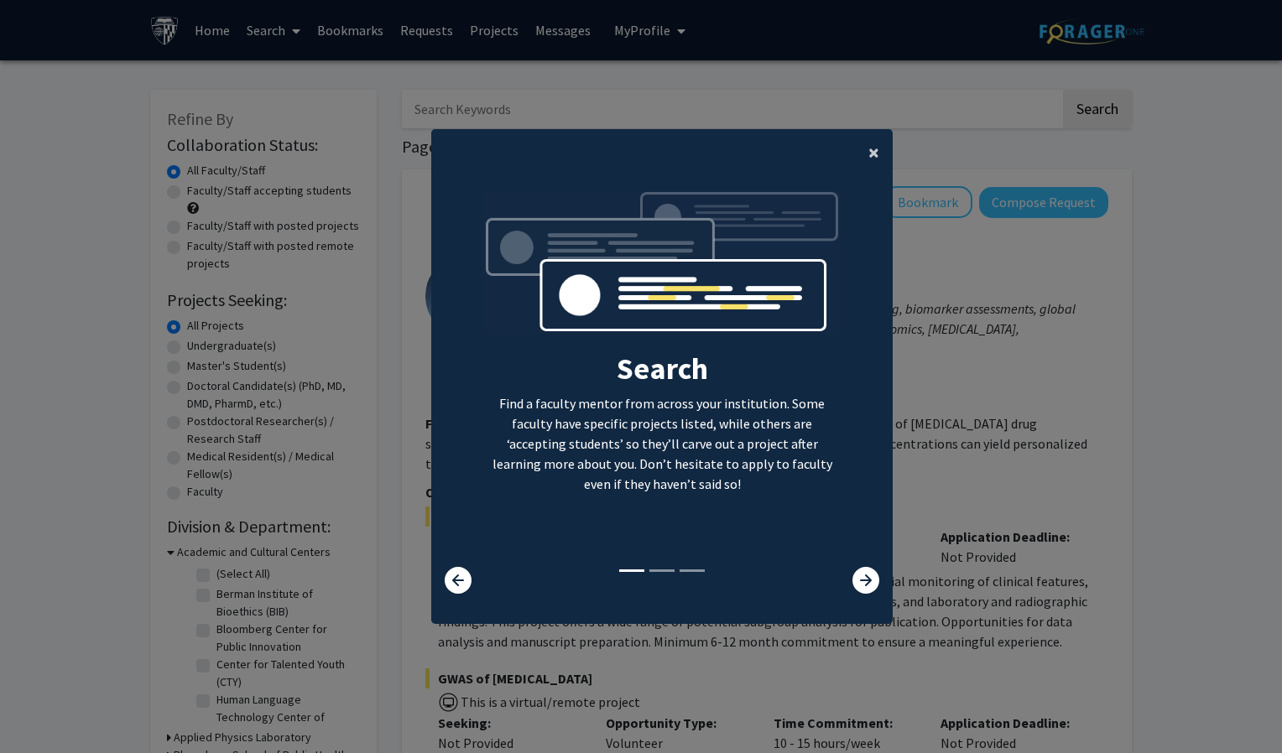
click at [868, 153] on span "×" at bounding box center [873, 152] width 11 height 26
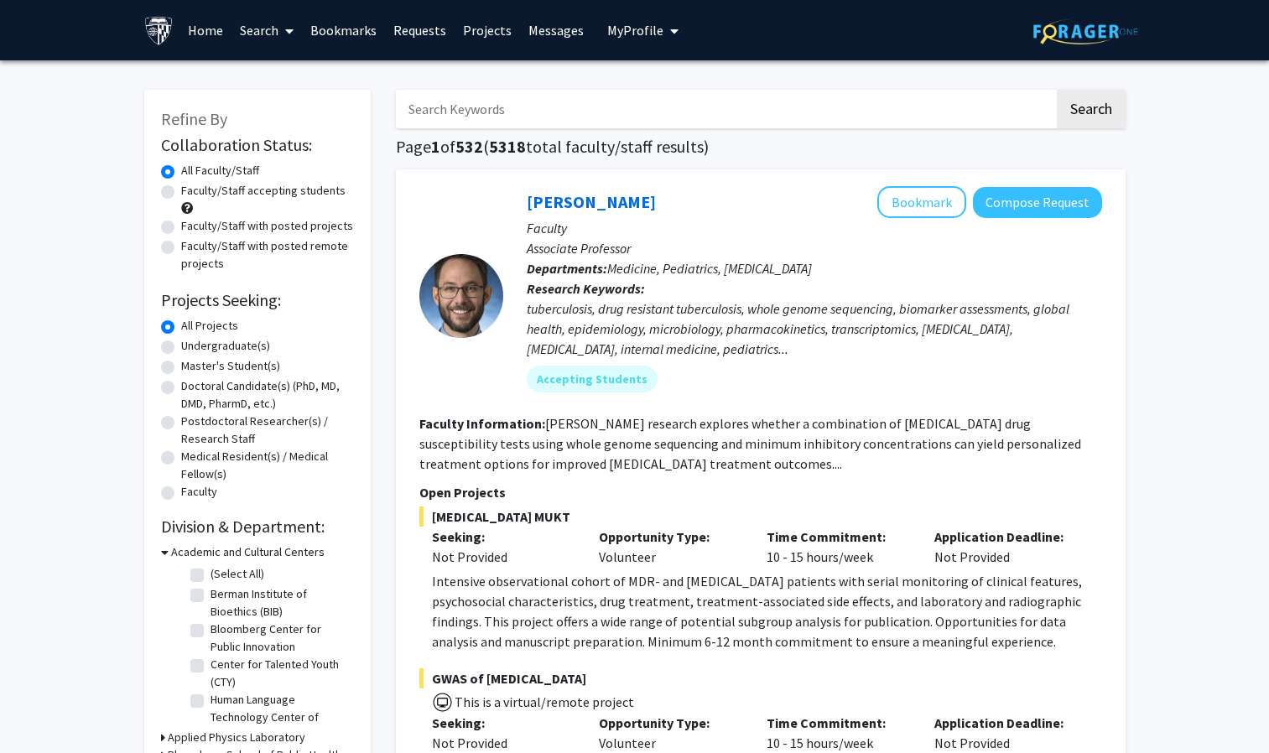
click at [211, 347] on label "Undergraduate(s)" at bounding box center [225, 346] width 89 height 18
click at [192, 347] on input "Undergraduate(s)" at bounding box center [186, 342] width 11 height 11
radio input "true"
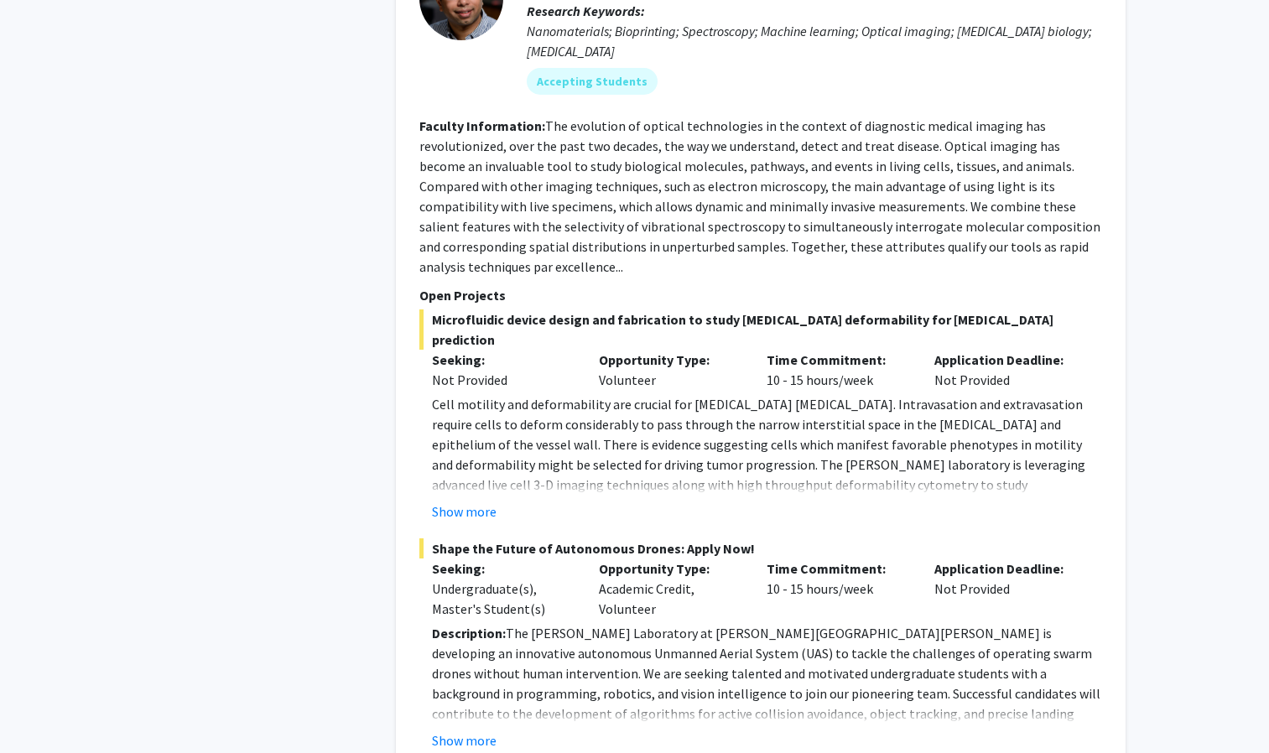
scroll to position [7170, 0]
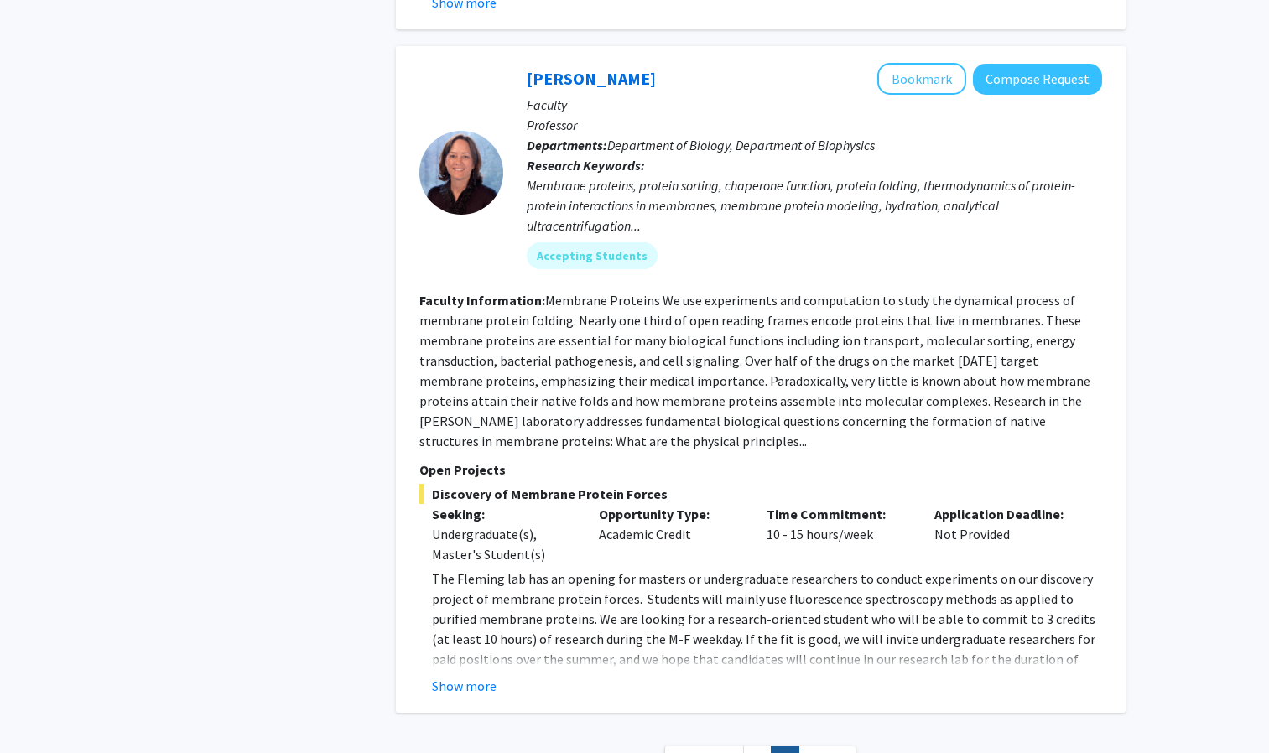
scroll to position [2413, 0]
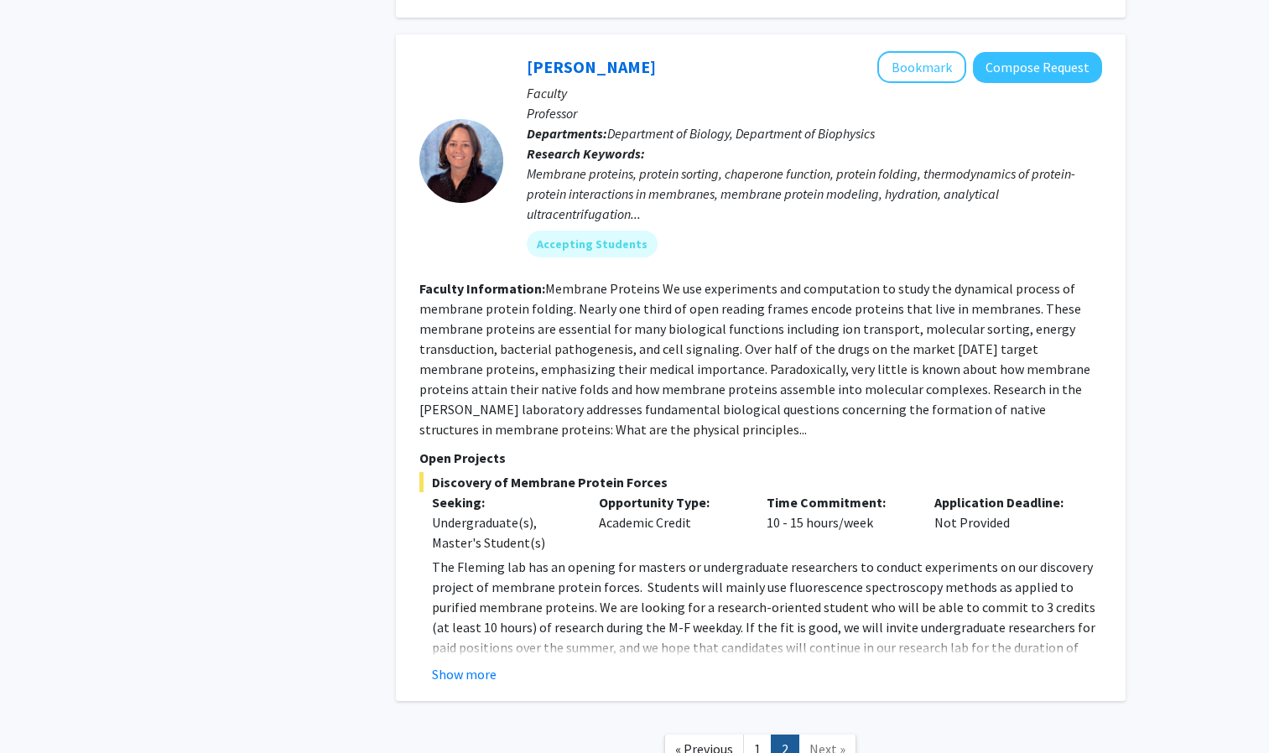
click at [828, 741] on span "Next »" at bounding box center [827, 749] width 36 height 17
